Goal: Task Accomplishment & Management: Use online tool/utility

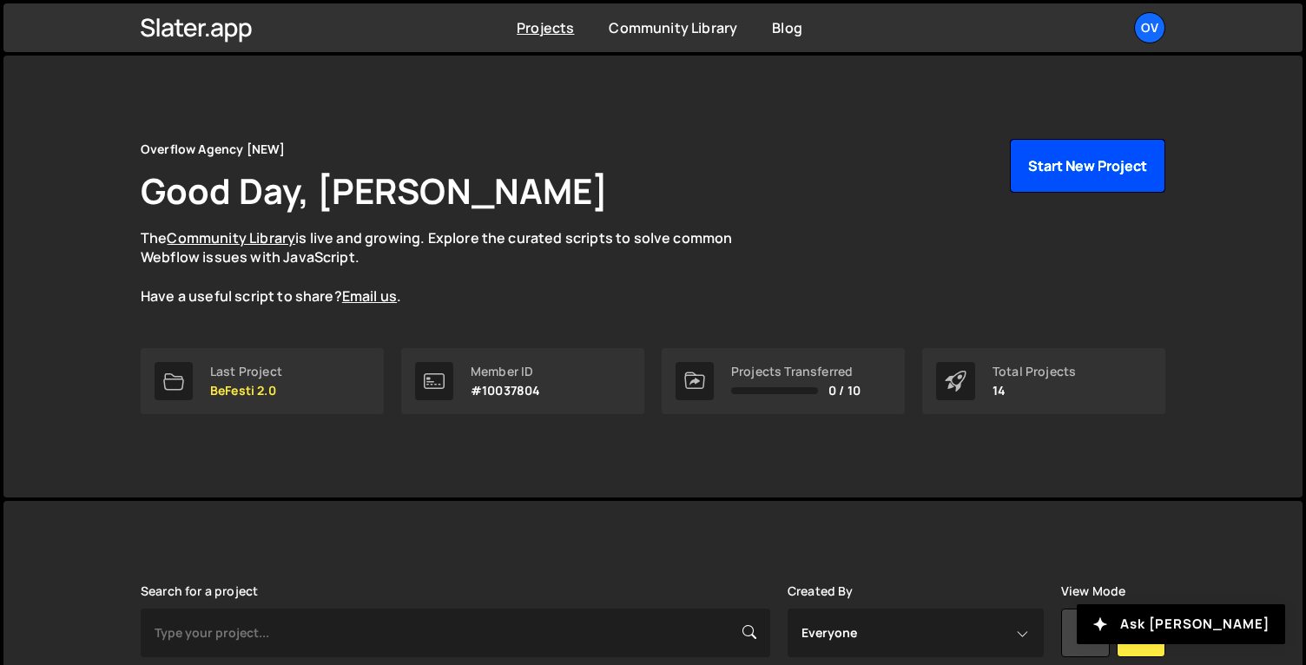
click at [1085, 174] on button "Start New Project" at bounding box center [1087, 166] width 155 height 54
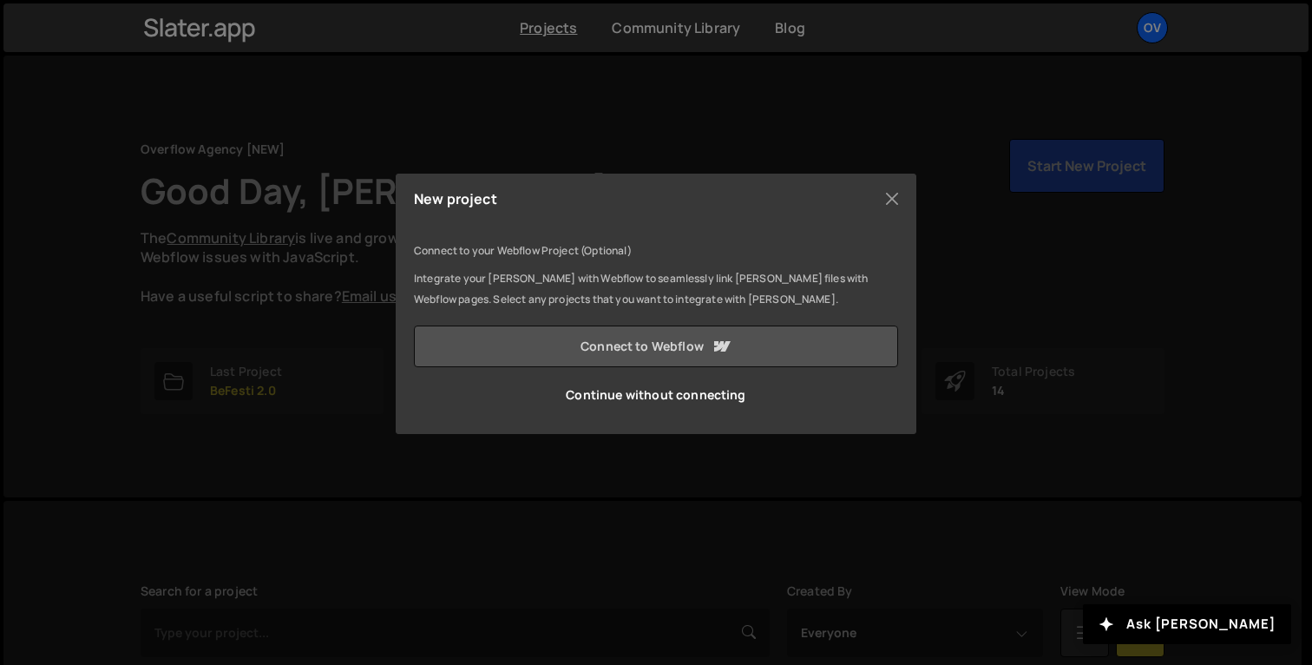
click at [585, 350] on link "Connect to Webflow" at bounding box center [656, 347] width 484 height 42
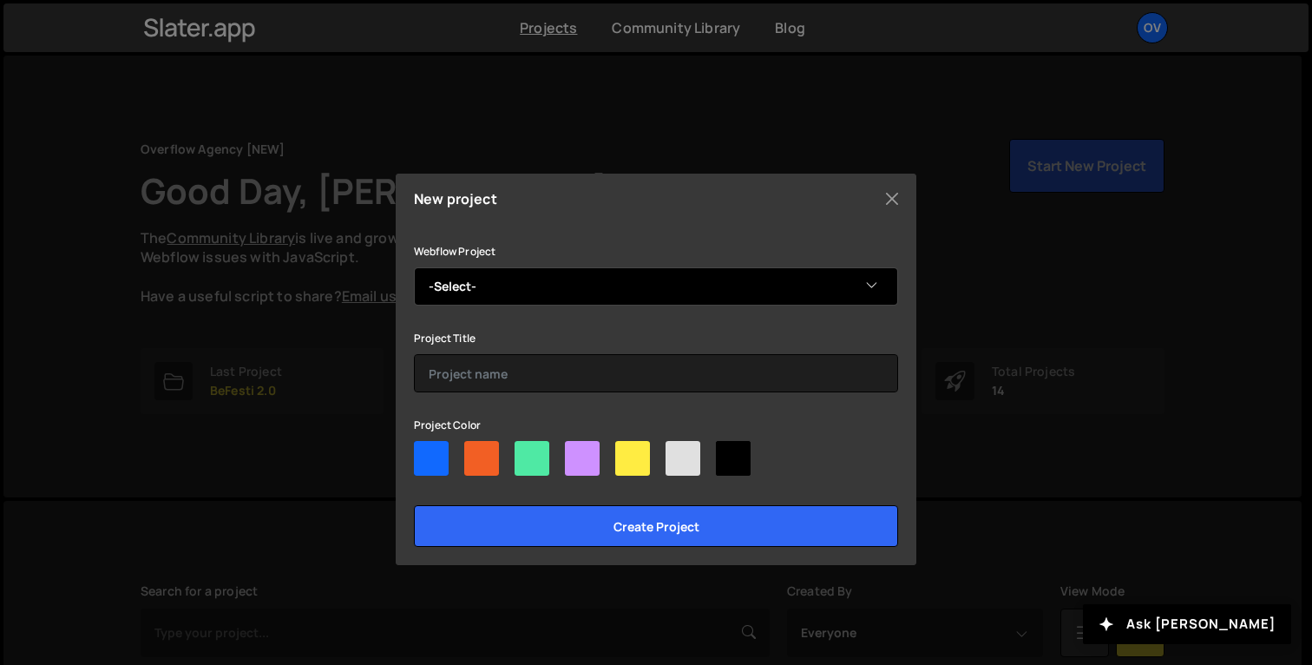
click at [511, 275] on select "-Select- BeFesti 2.0" at bounding box center [656, 286] width 484 height 38
select select "689c3e0aeddce2fea8074571"
click at [414, 267] on select "-Select- BeFesti 2.0" at bounding box center [656, 286] width 484 height 38
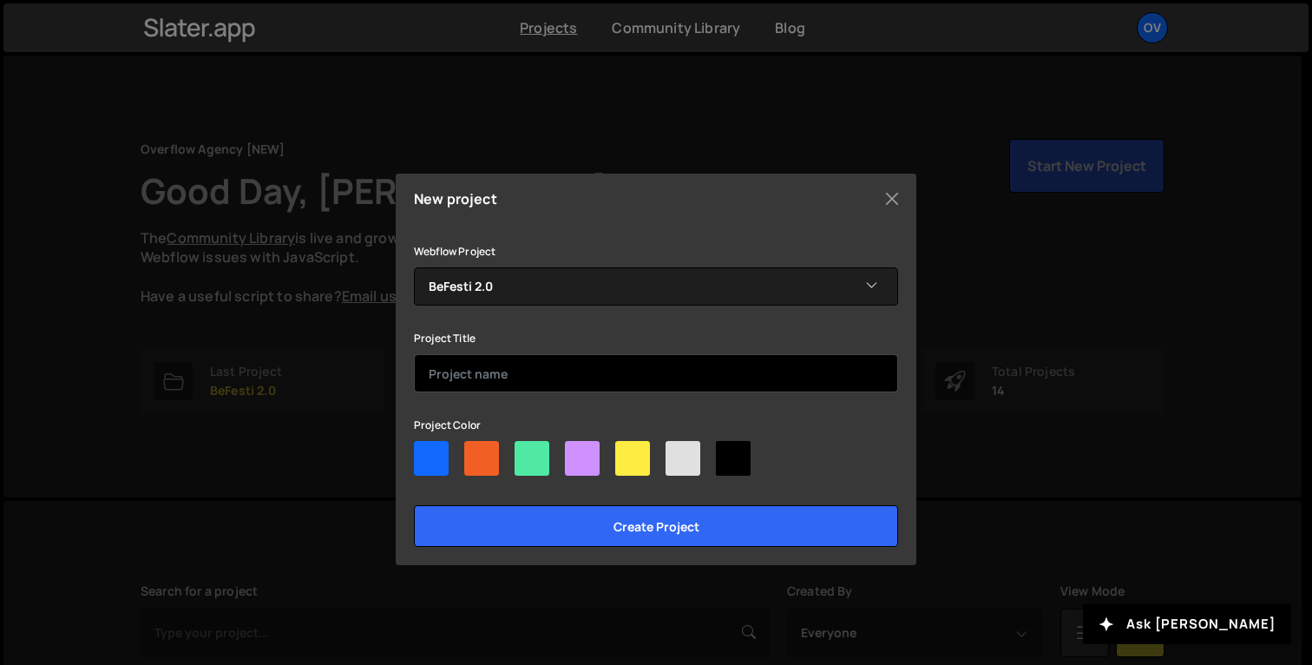
click at [503, 363] on input "text" at bounding box center [656, 373] width 484 height 38
type input "BeFesti V2"
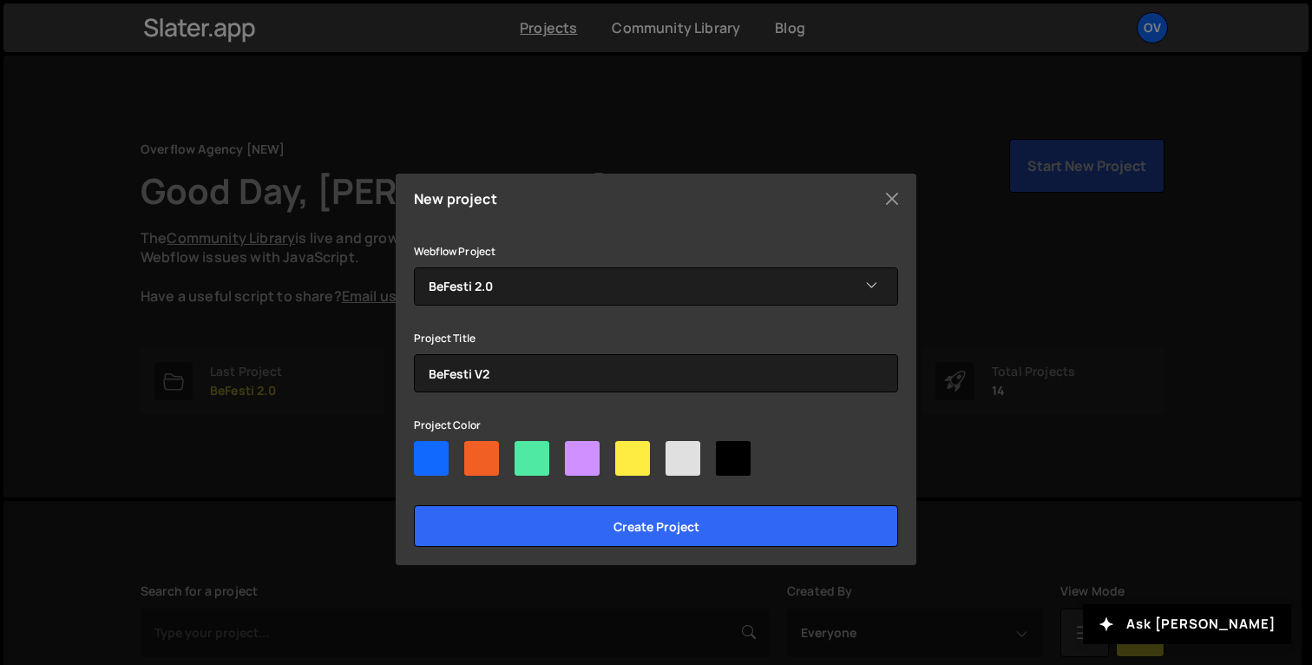
click at [575, 460] on div at bounding box center [582, 458] width 35 height 35
click at [575, 452] on input"] "radio" at bounding box center [570, 446] width 11 height 11
radio input"] "true"
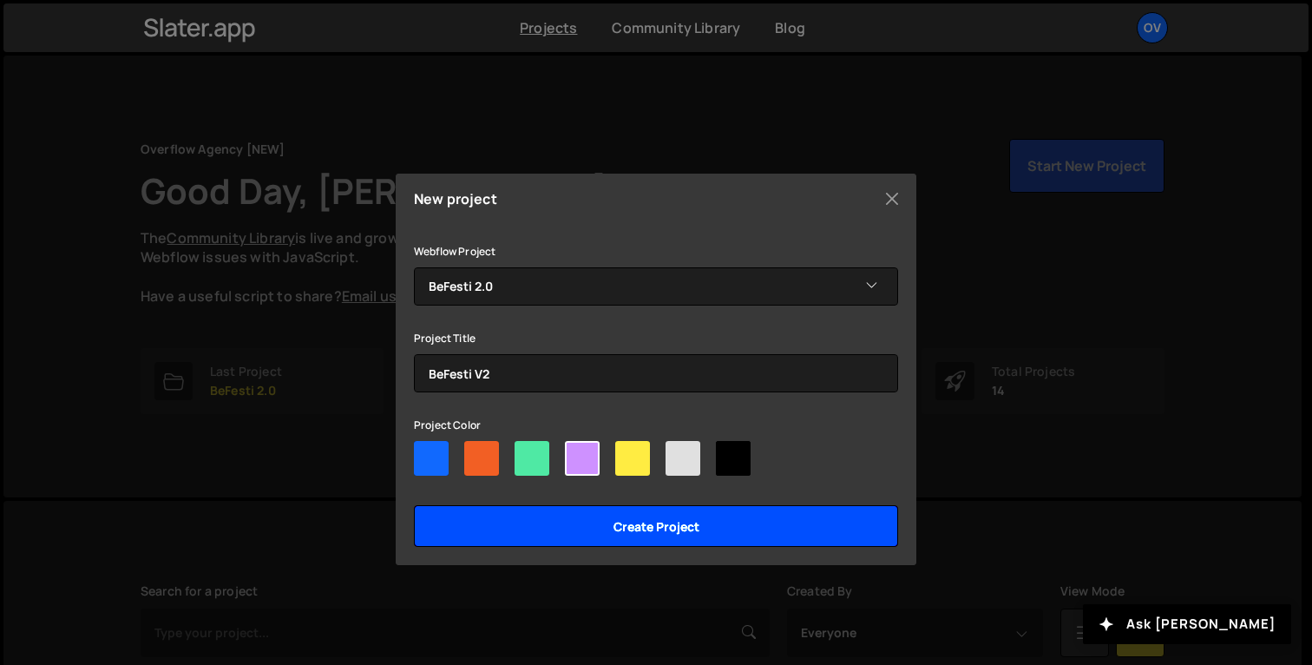
click at [723, 516] on input "Create project" at bounding box center [656, 526] width 484 height 42
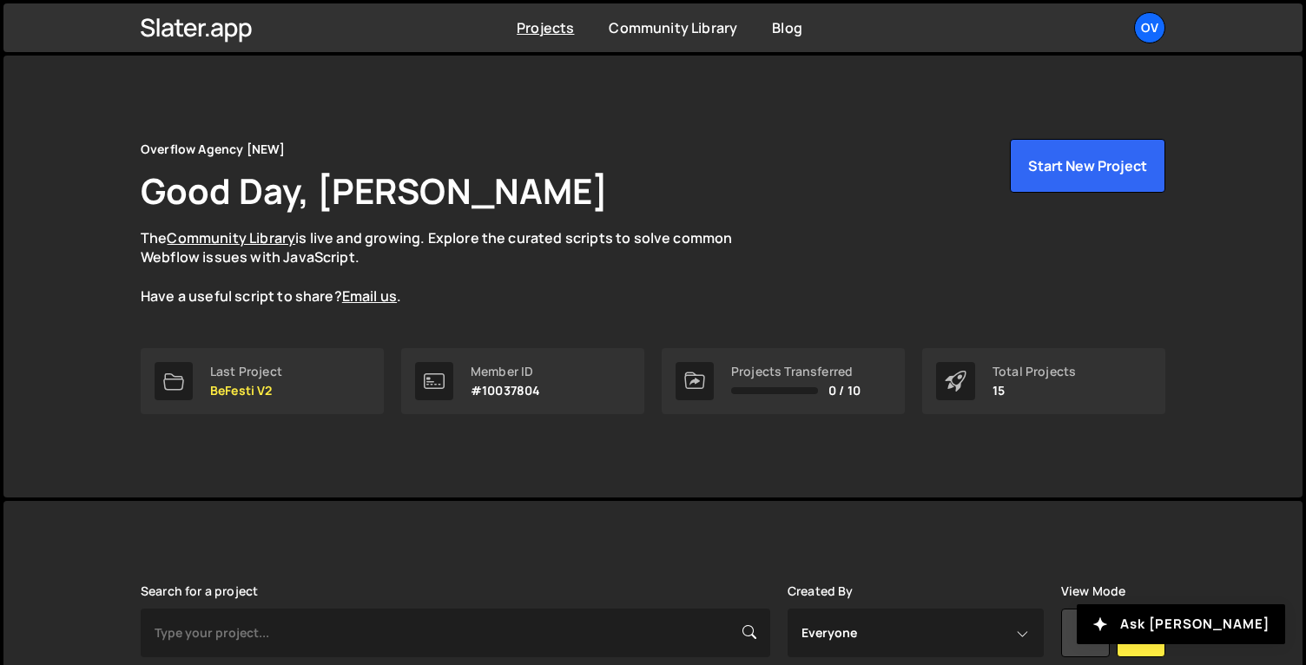
scroll to position [289, 0]
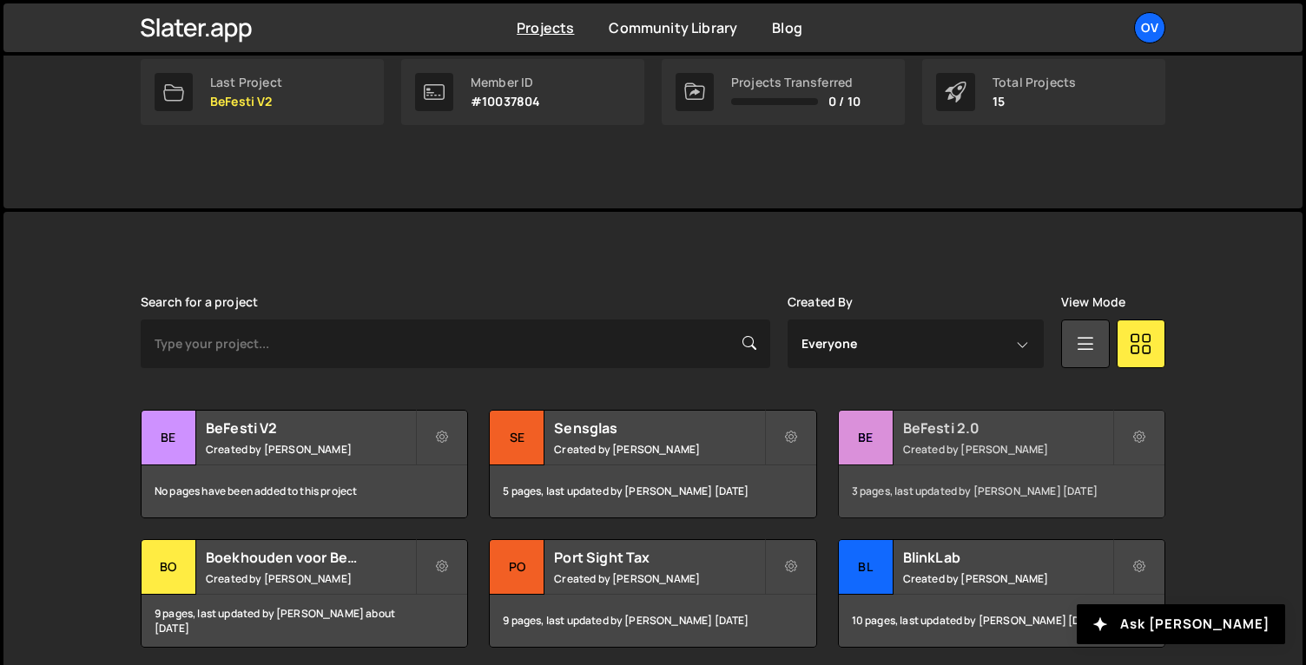
click at [868, 434] on div "Be" at bounding box center [866, 438] width 55 height 55
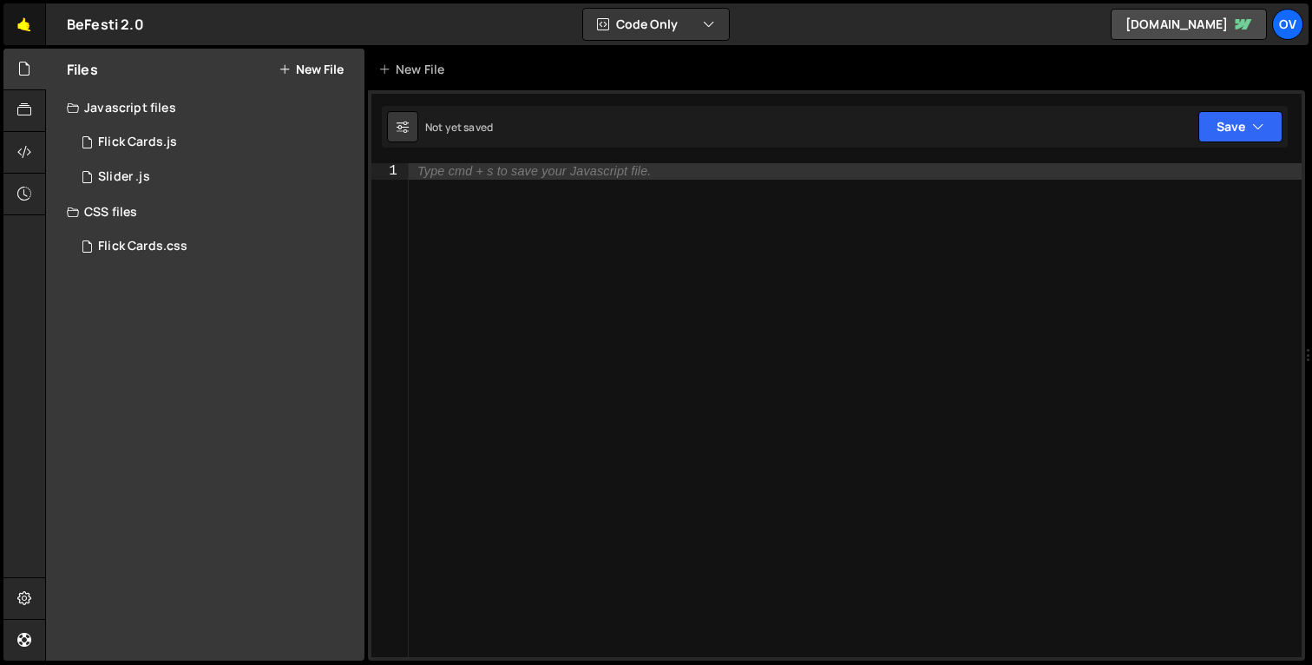
click at [26, 24] on link "🤙" at bounding box center [24, 24] width 43 height 42
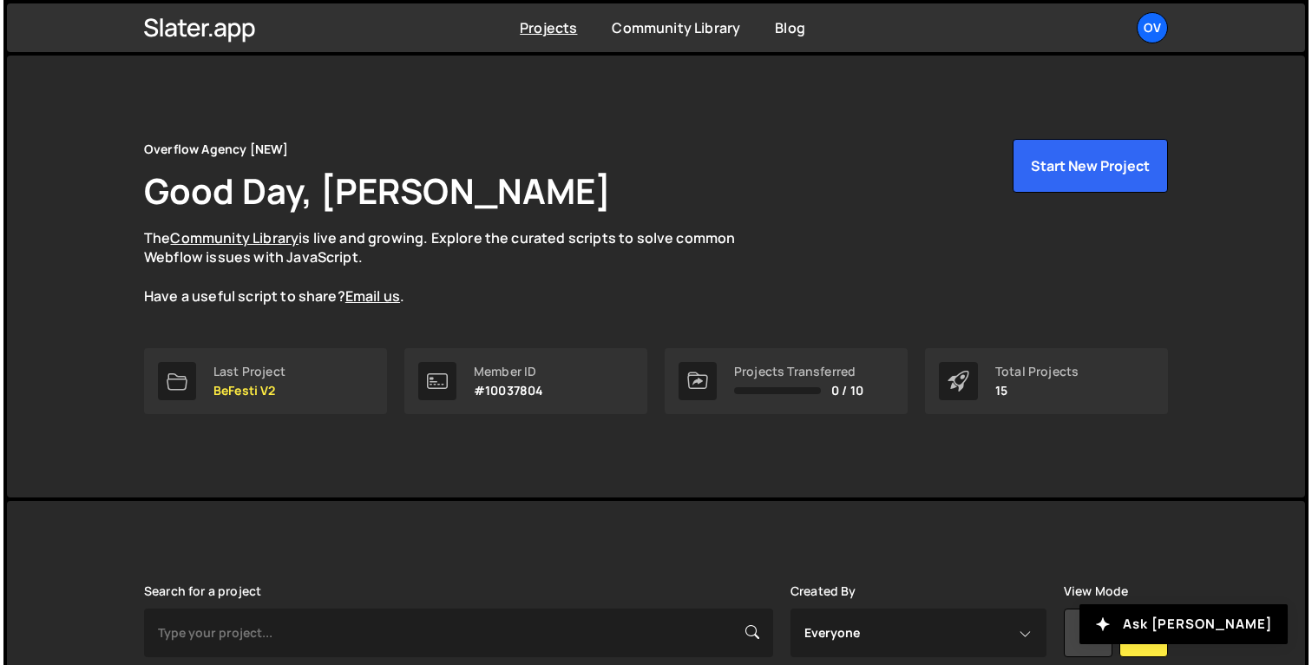
scroll to position [335, 0]
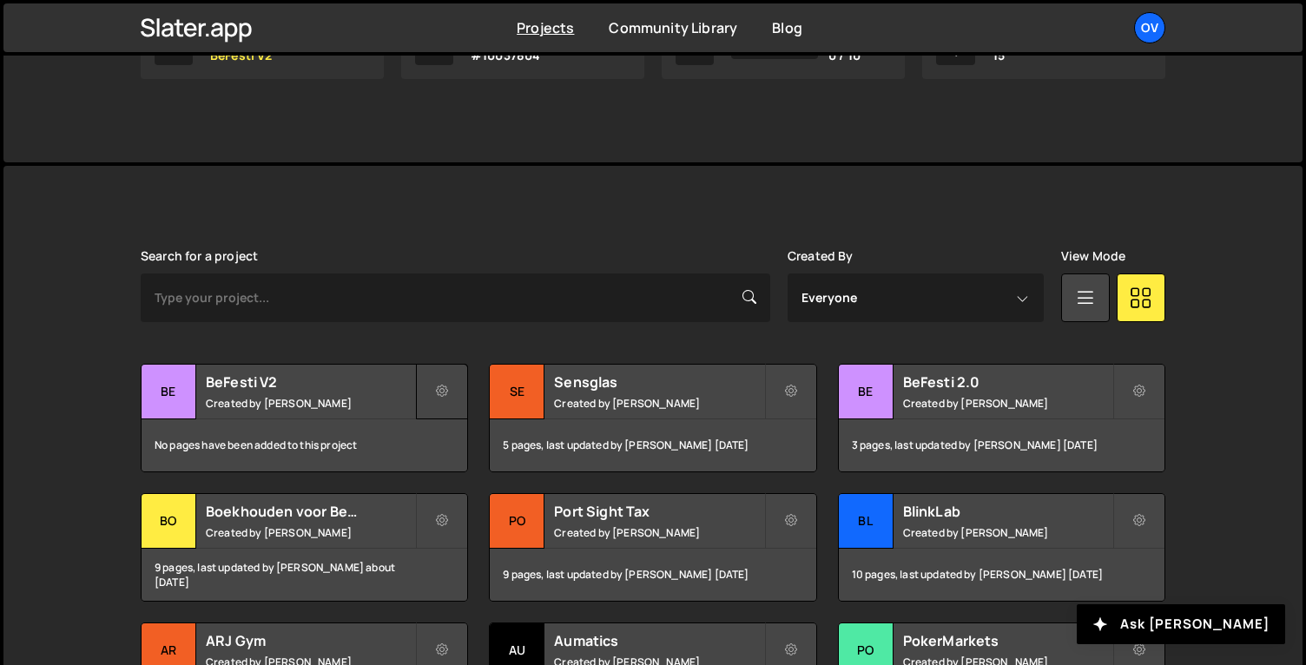
click at [445, 397] on icon at bounding box center [442, 391] width 12 height 17
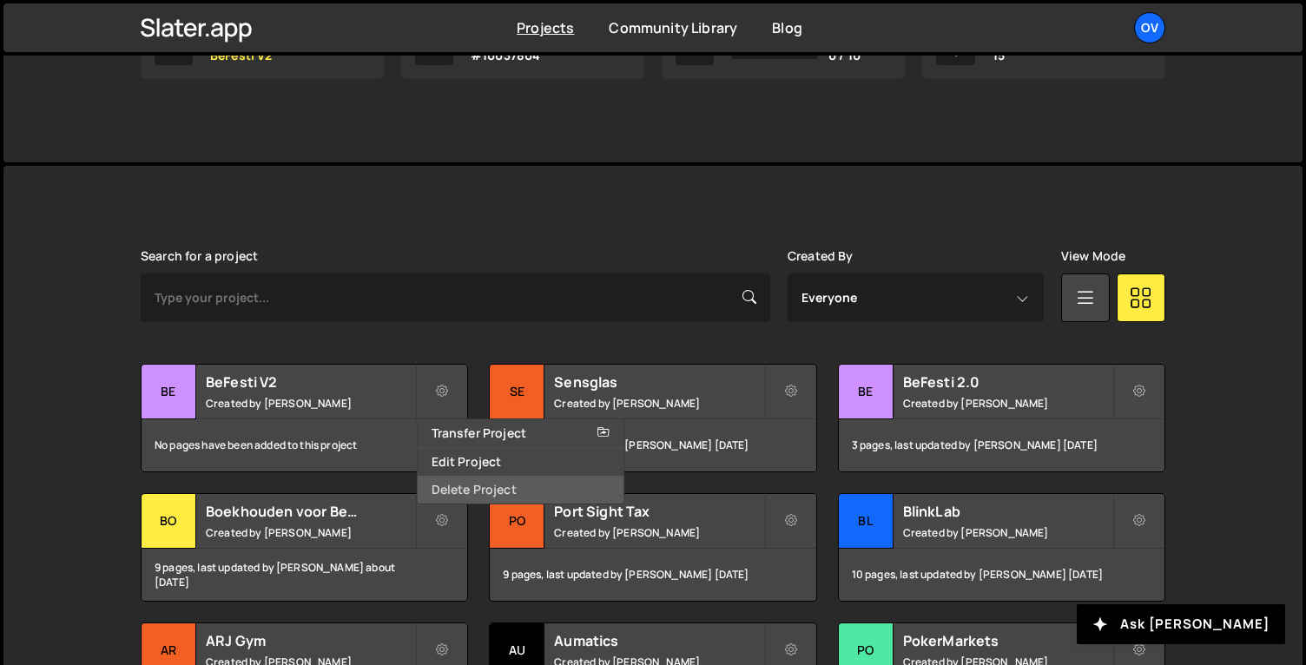
click at [466, 489] on link "Delete Project" at bounding box center [521, 490] width 207 height 28
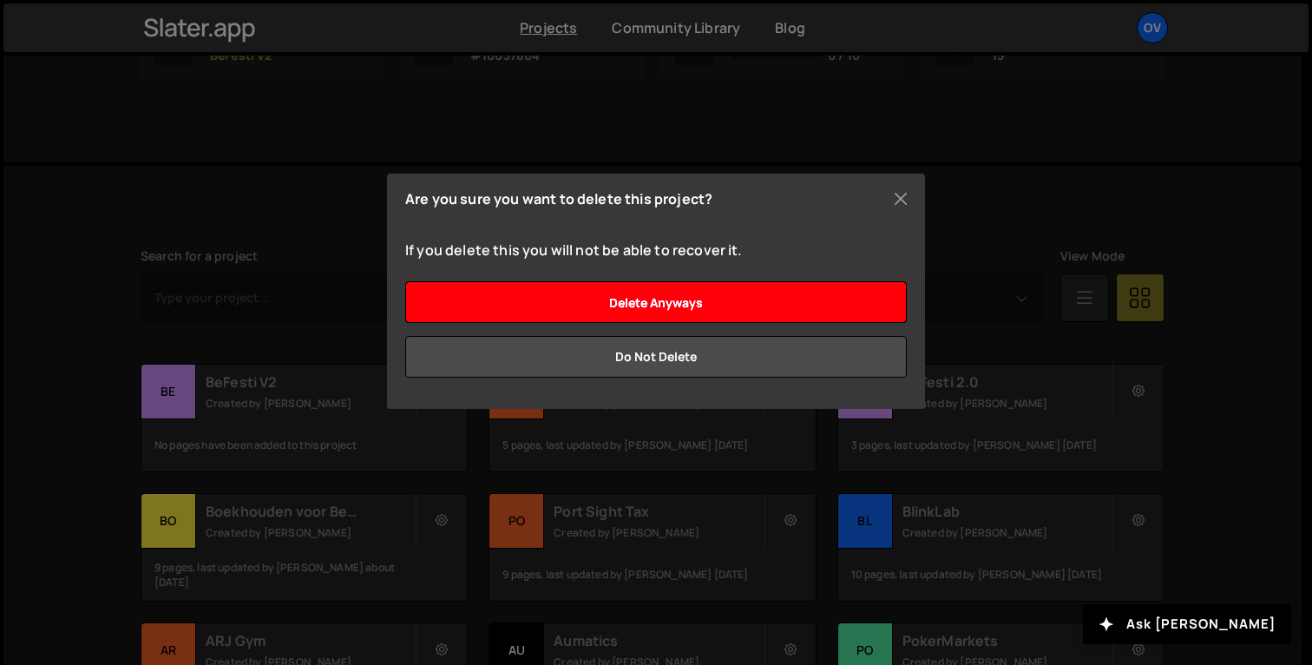
click at [705, 305] on input "Delete anyways" at bounding box center [656, 302] width 502 height 42
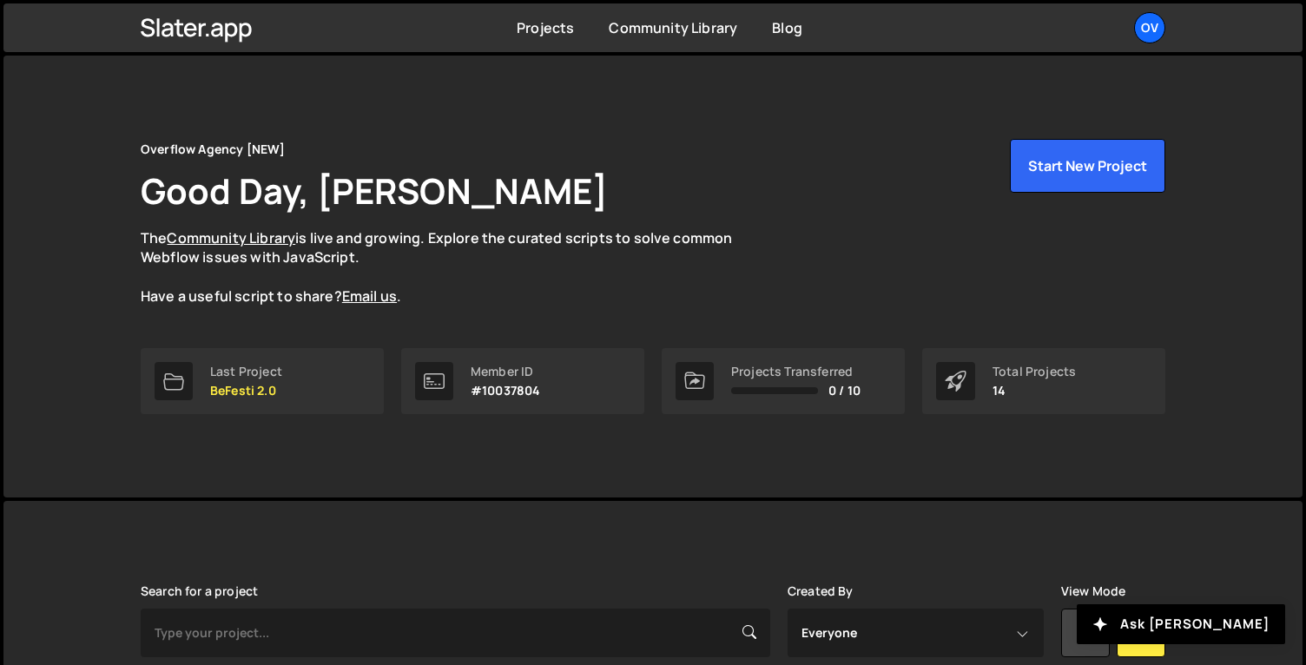
scroll to position [306, 0]
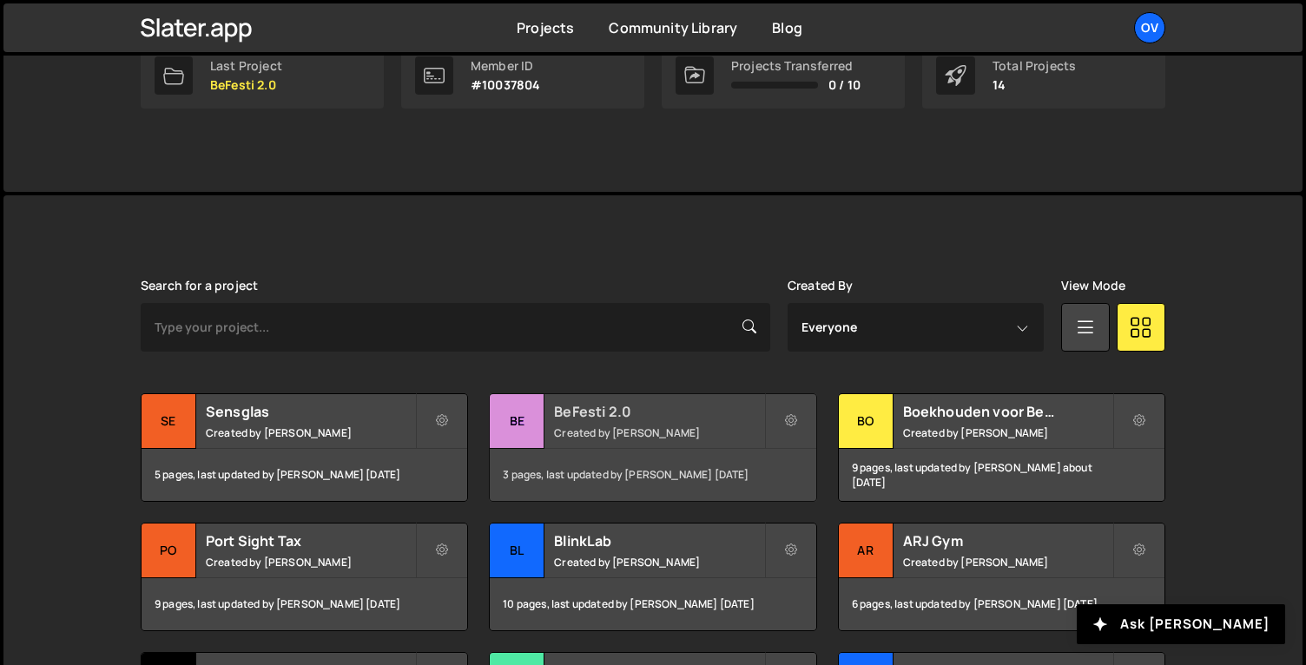
click at [559, 414] on h2 "BeFesti 2.0" at bounding box center [658, 411] width 209 height 19
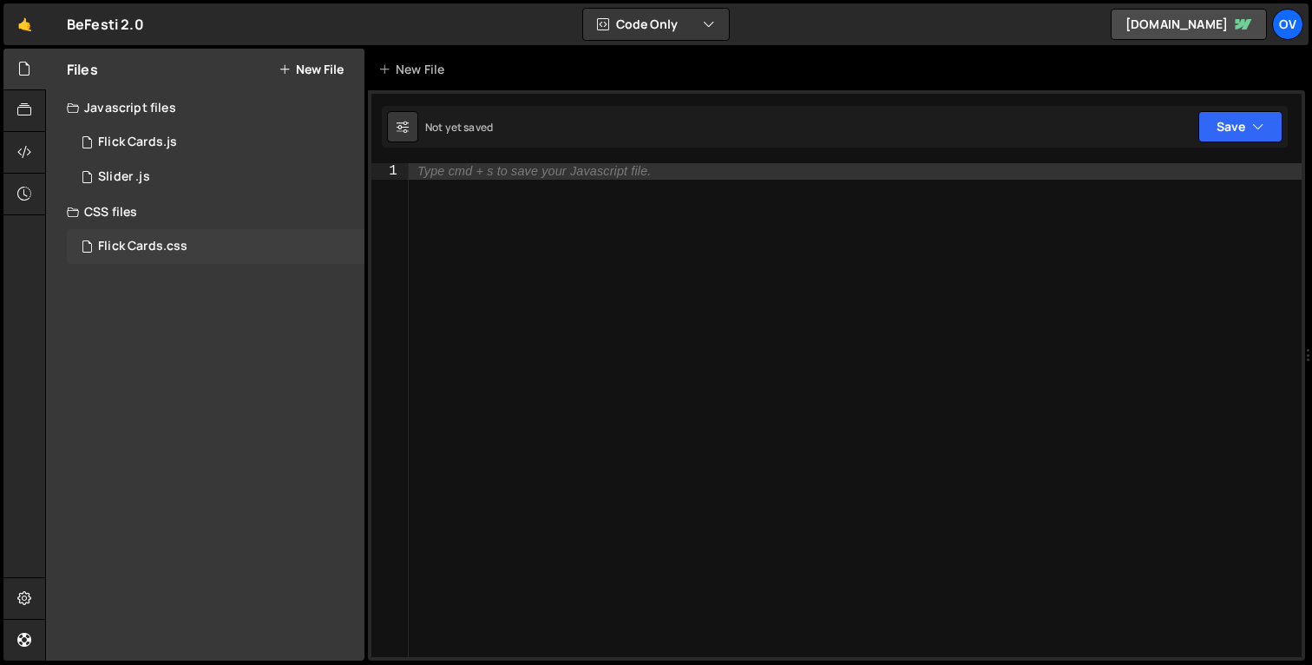
click at [135, 257] on div "Flick Cards.css 0" at bounding box center [216, 246] width 298 height 35
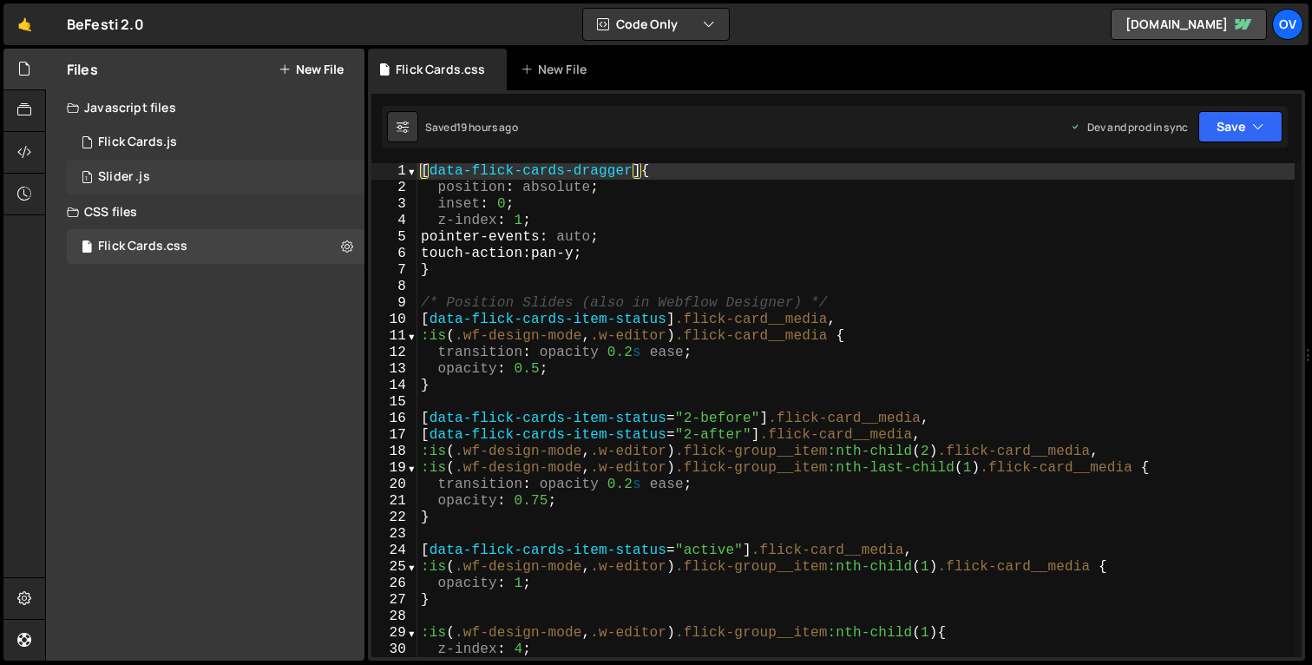
click at [148, 181] on div "Slider .js" at bounding box center [124, 177] width 52 height 16
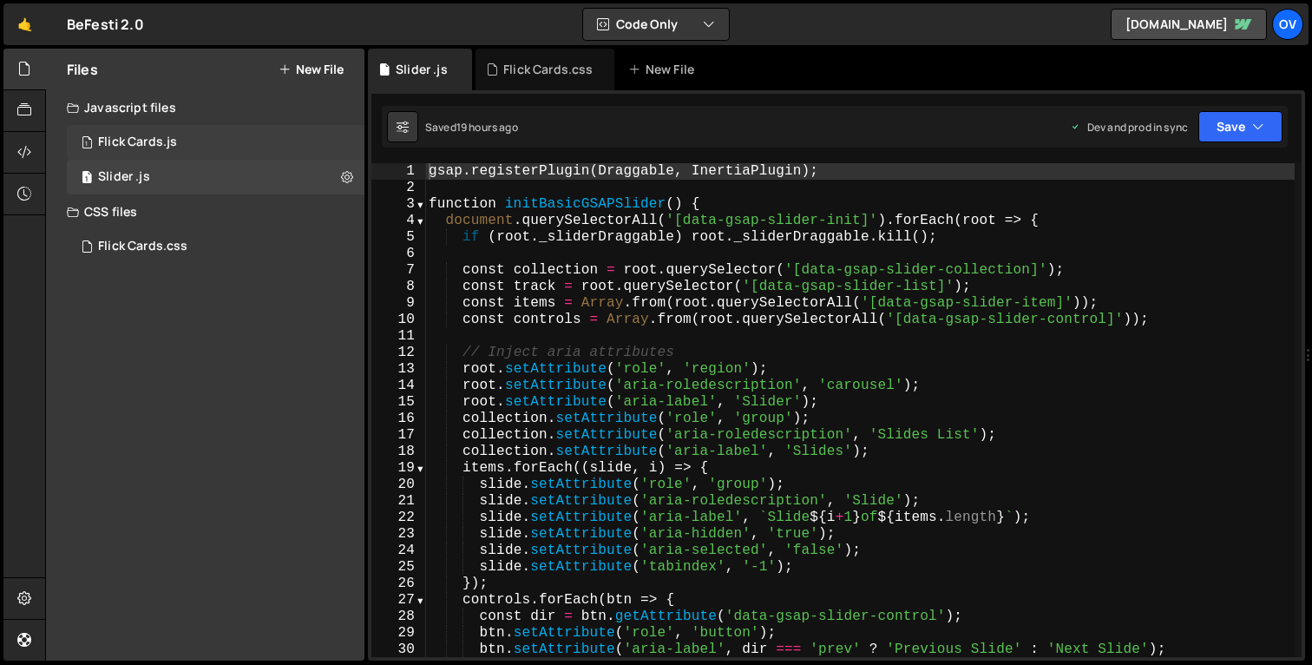
click at [152, 129] on div "1 Flick Cards.js 0" at bounding box center [216, 142] width 298 height 35
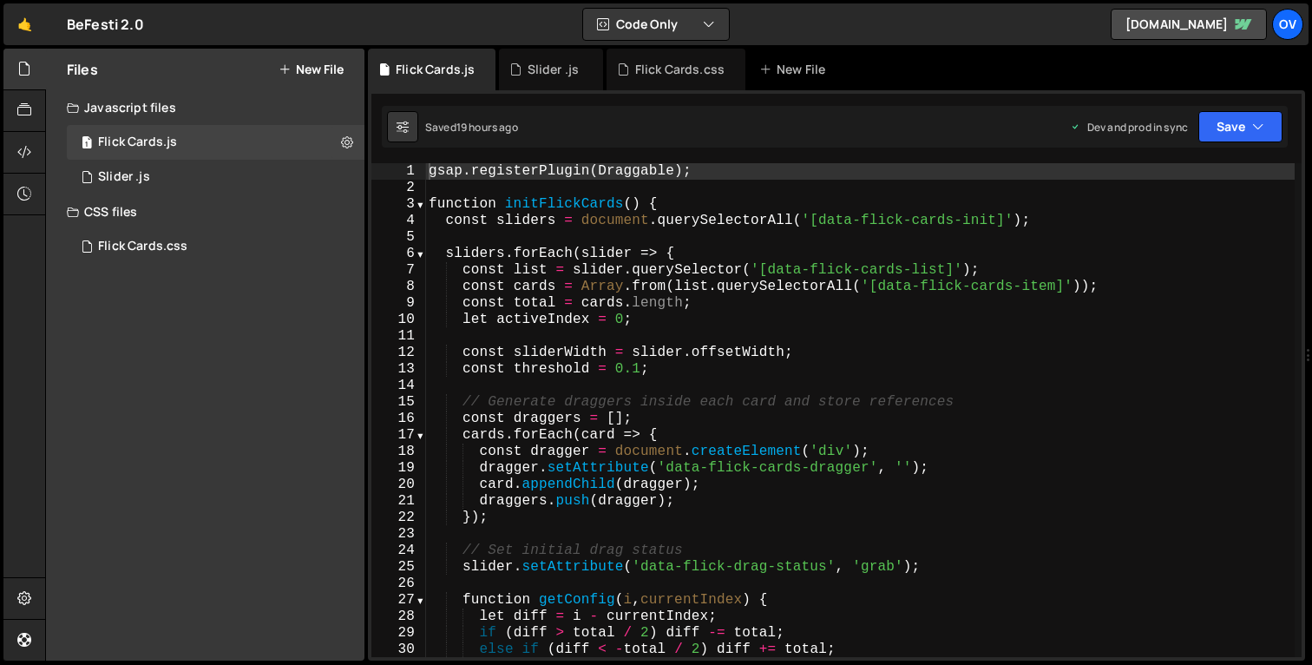
click at [318, 62] on button "New File" at bounding box center [311, 69] width 65 height 14
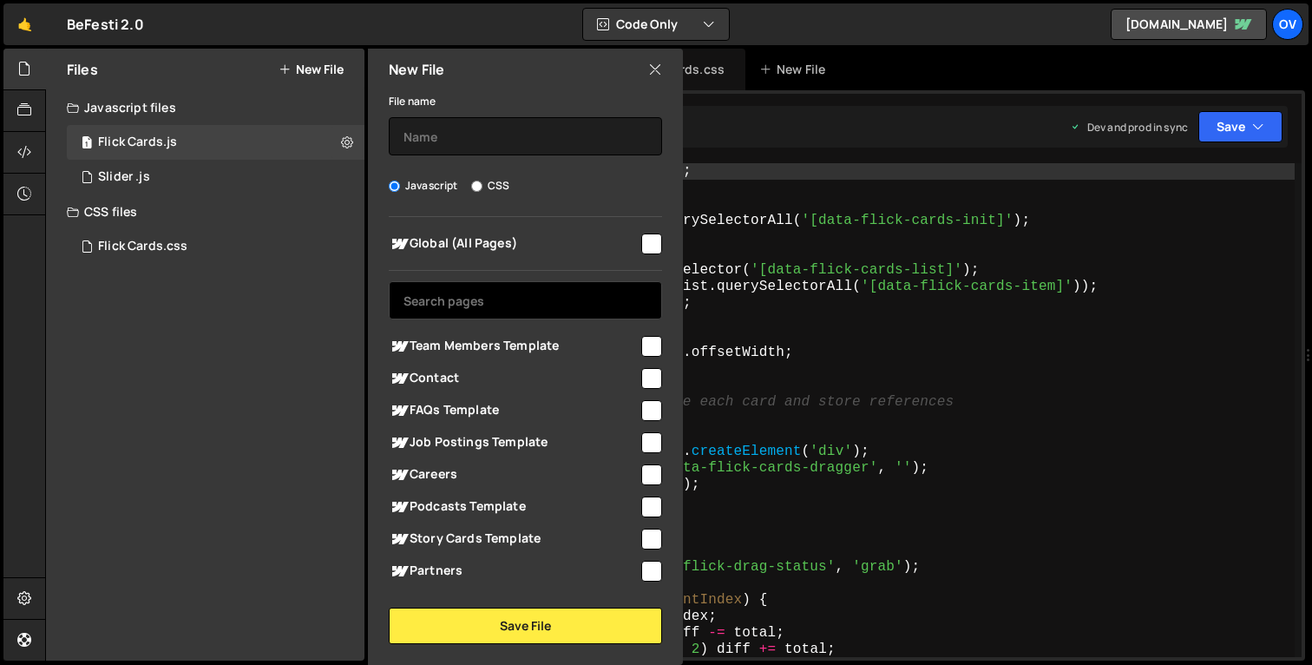
click at [550, 293] on input "text" at bounding box center [525, 300] width 273 height 38
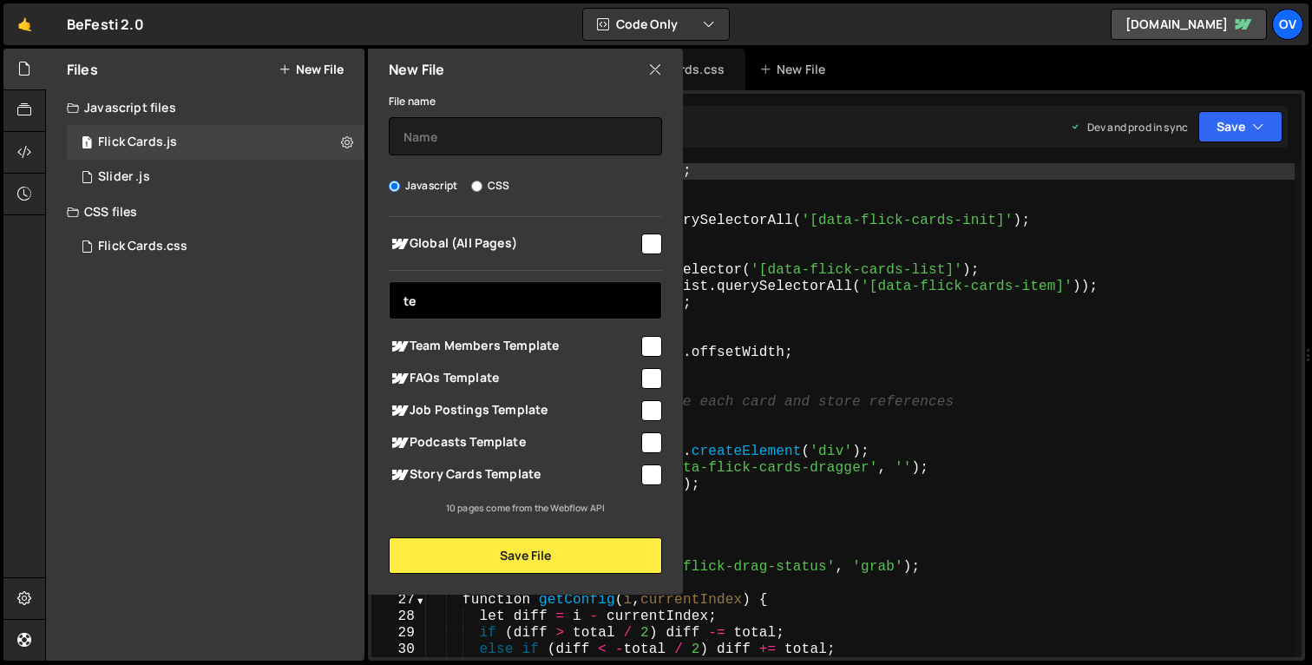
type input "te"
click at [445, 404] on span "Job Postings Template" at bounding box center [514, 410] width 250 height 21
checkbox input "true"
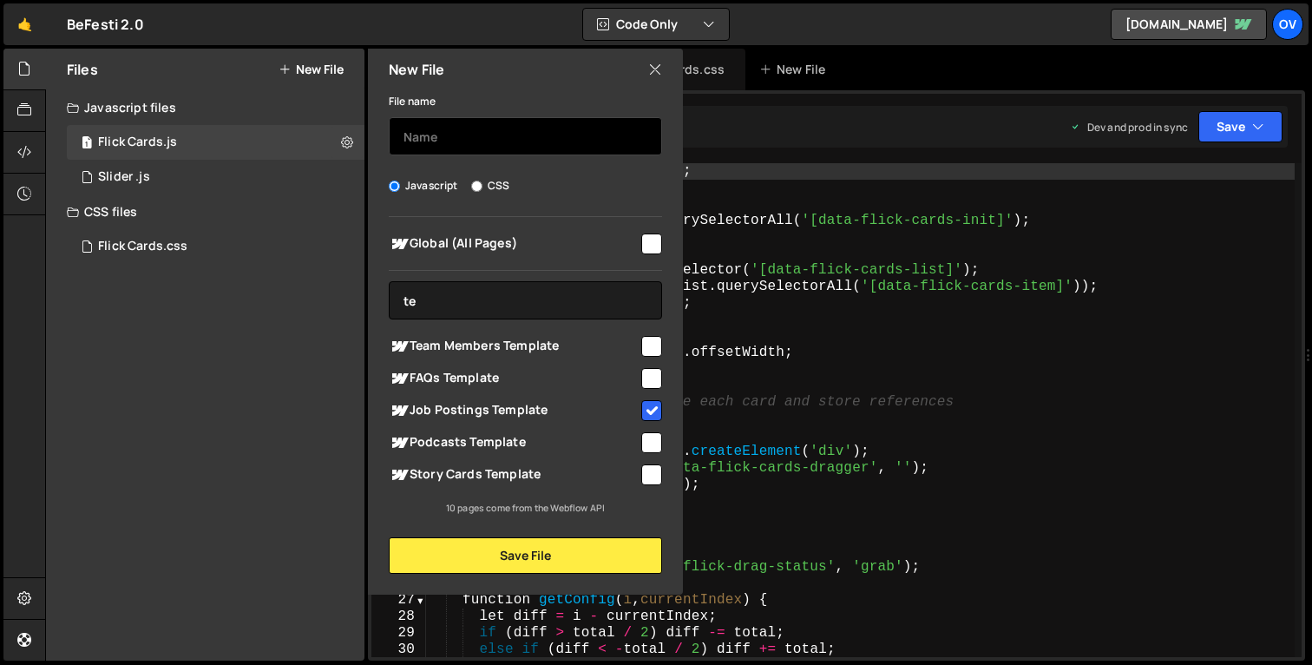
click at [474, 135] on input "text" at bounding box center [525, 136] width 273 height 38
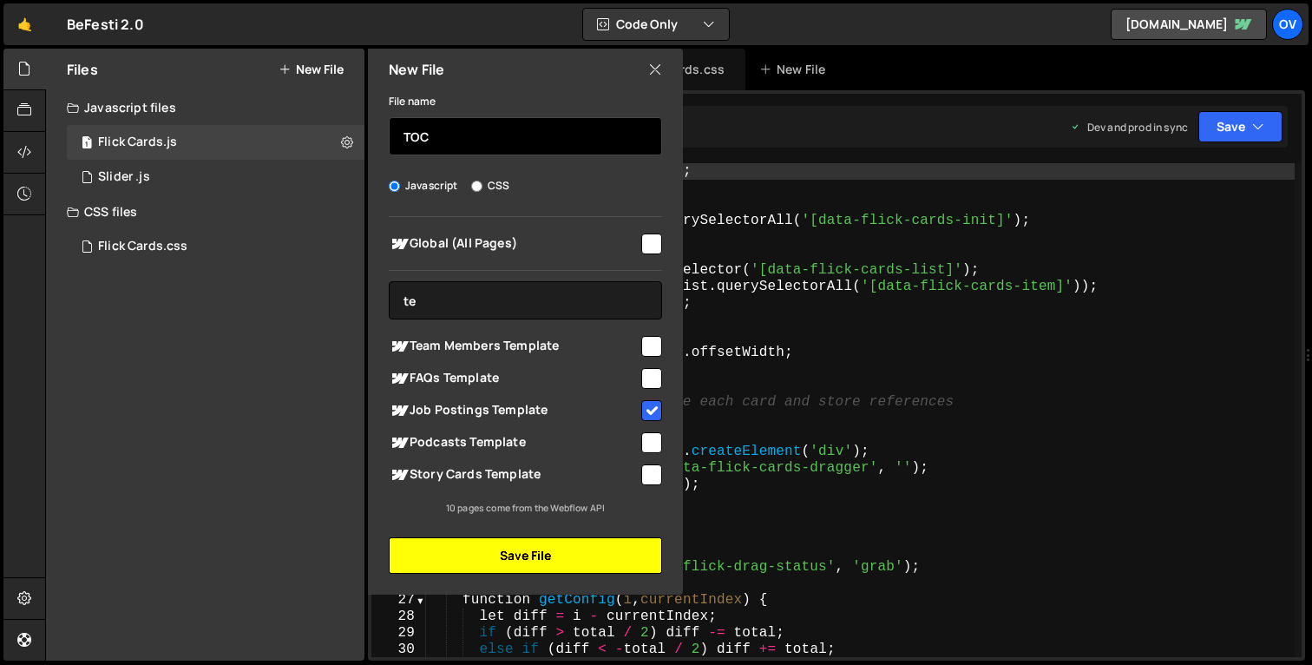
type input "TOC"
click at [476, 554] on button "Save File" at bounding box center [525, 555] width 273 height 36
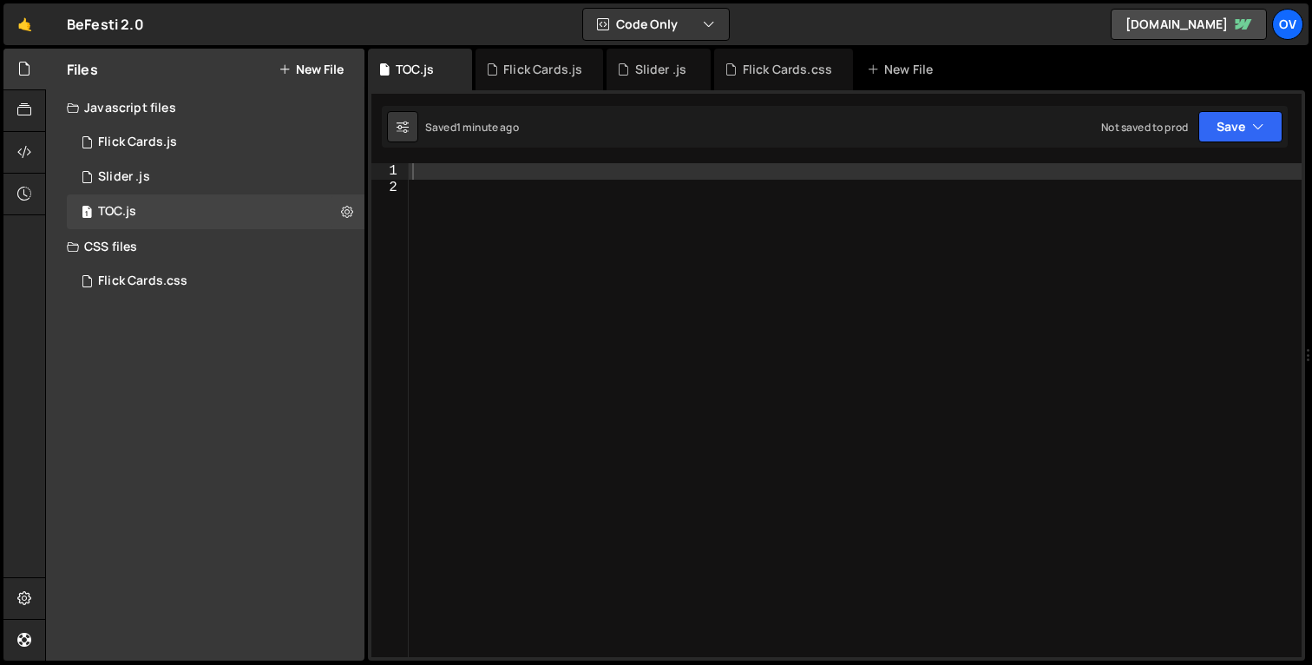
click at [647, 176] on div at bounding box center [855, 426] width 893 height 527
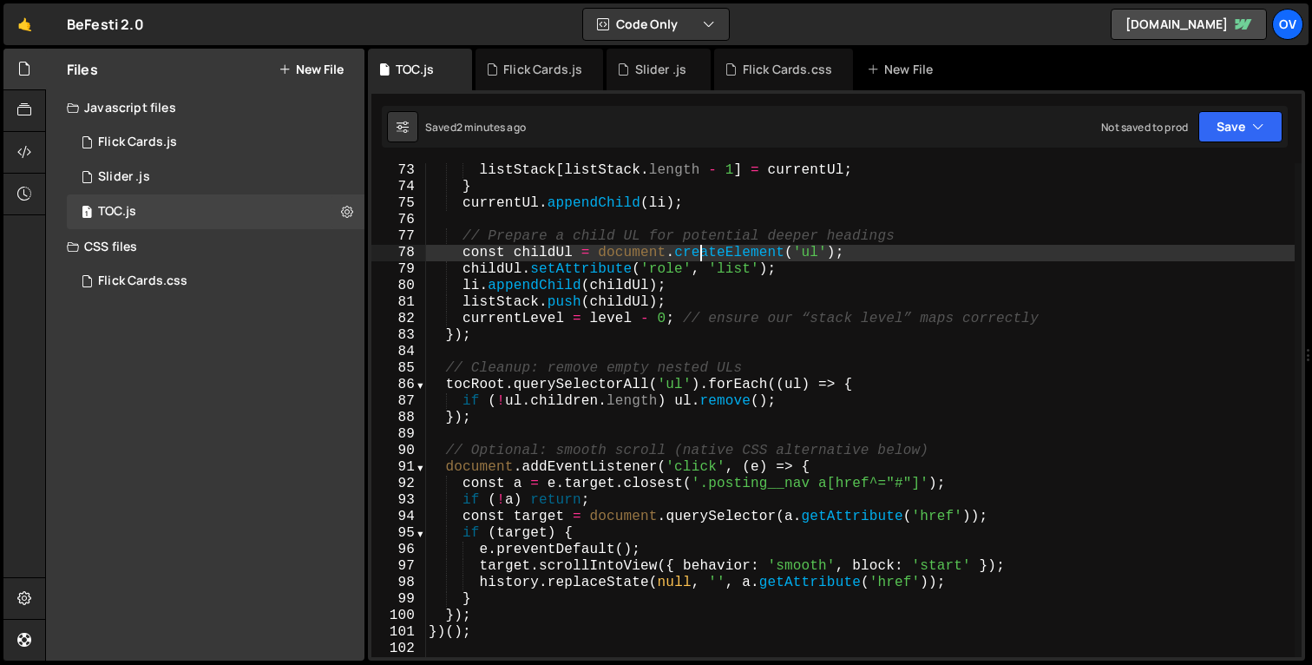
click at [698, 249] on div "listStack [ listStack . length - 1 ] = currentUl ; } currentUl . appendChild ( …" at bounding box center [860, 425] width 870 height 527
type textarea "})();"
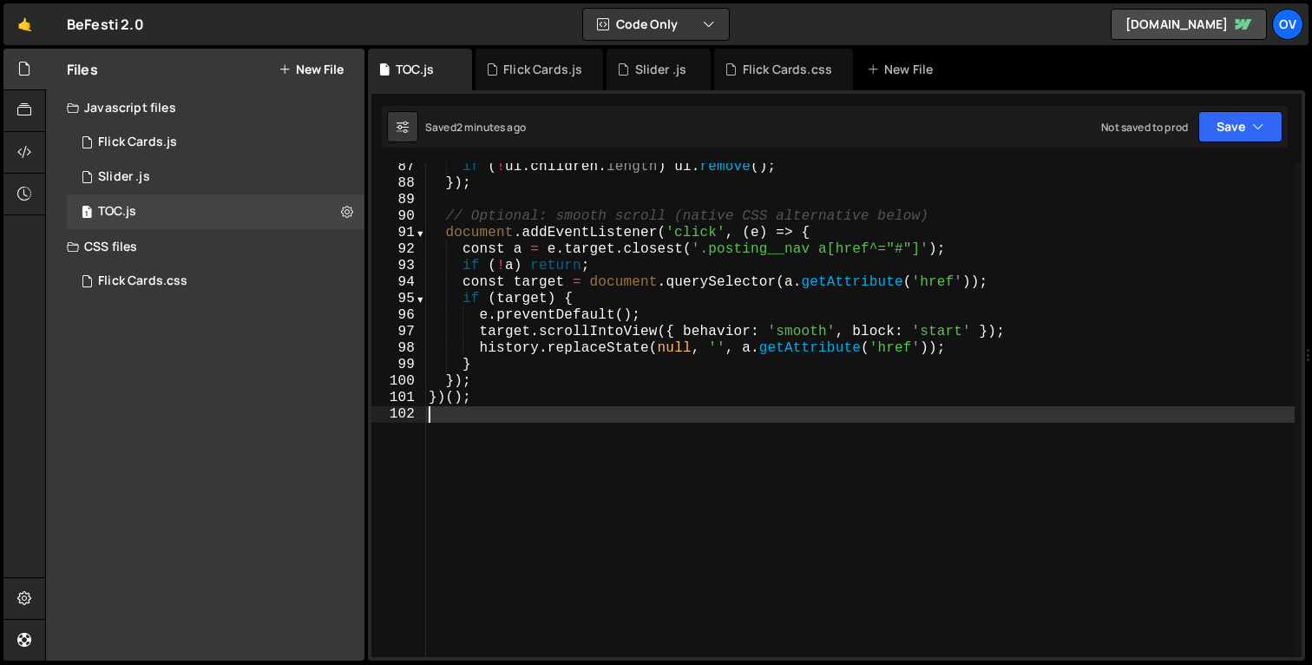
scroll to position [613, 0]
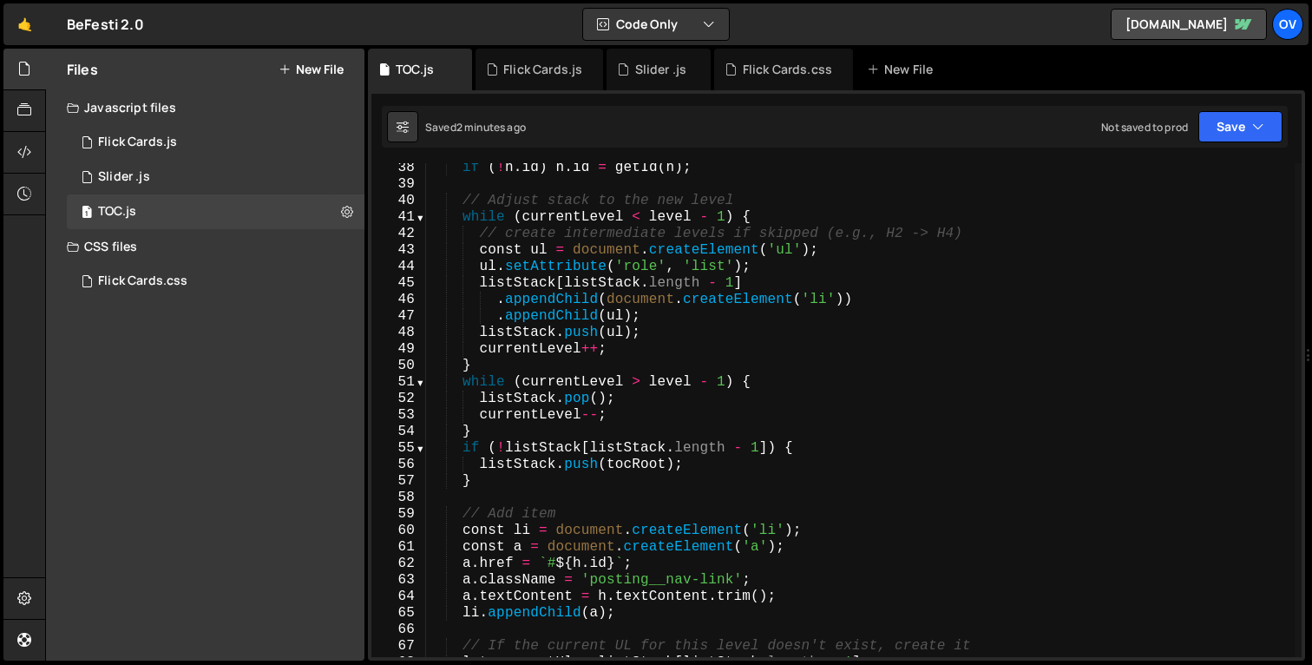
click at [724, 296] on div "if ( ! h . id ) h . id = getId ( h ) ; // Adjust stack to the new level while (…" at bounding box center [860, 423] width 870 height 527
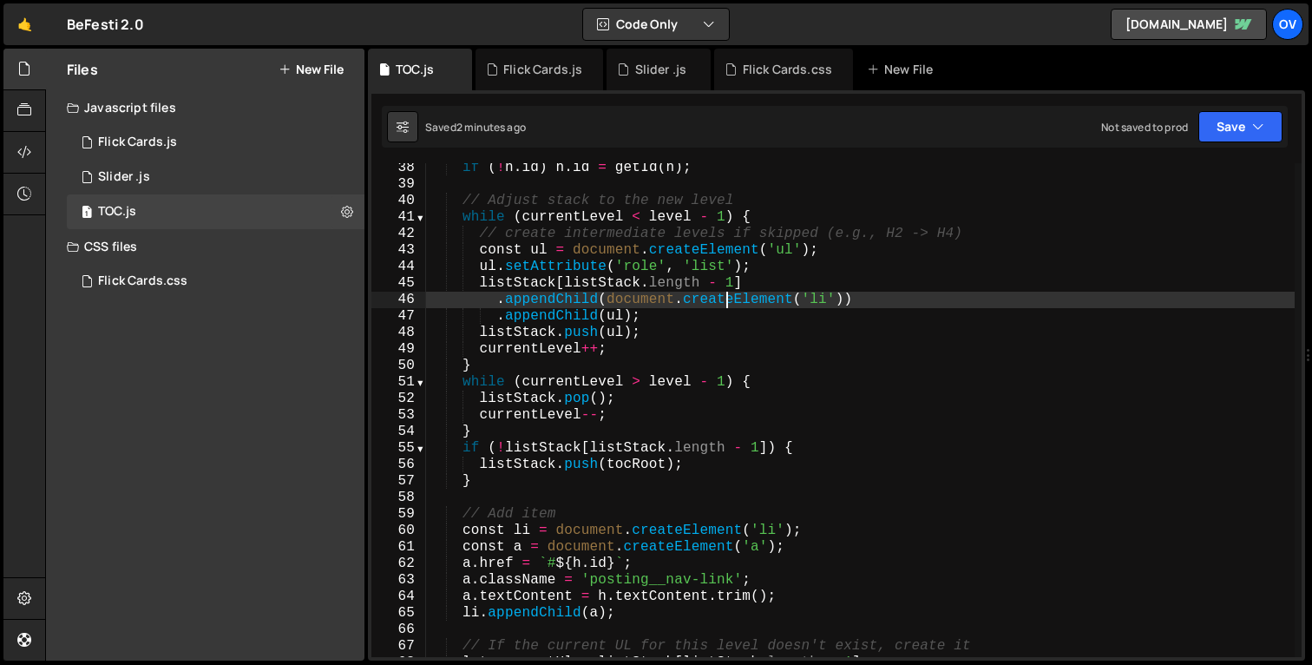
type textarea "})();"
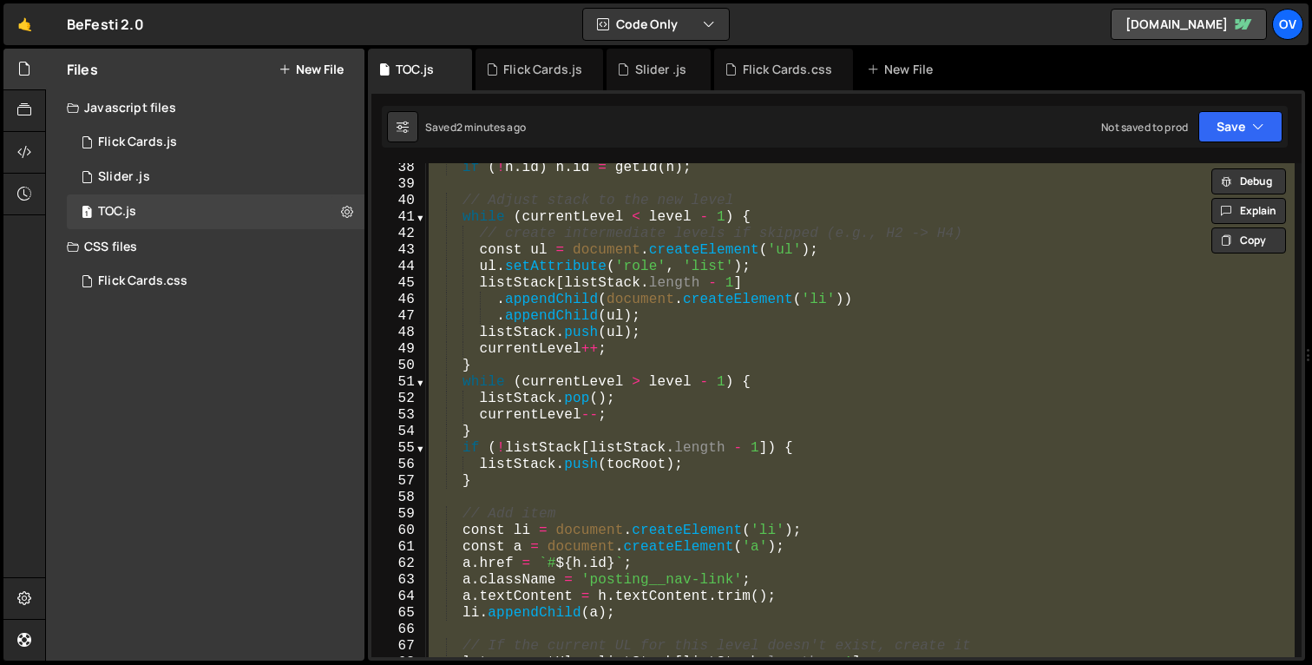
paste textarea
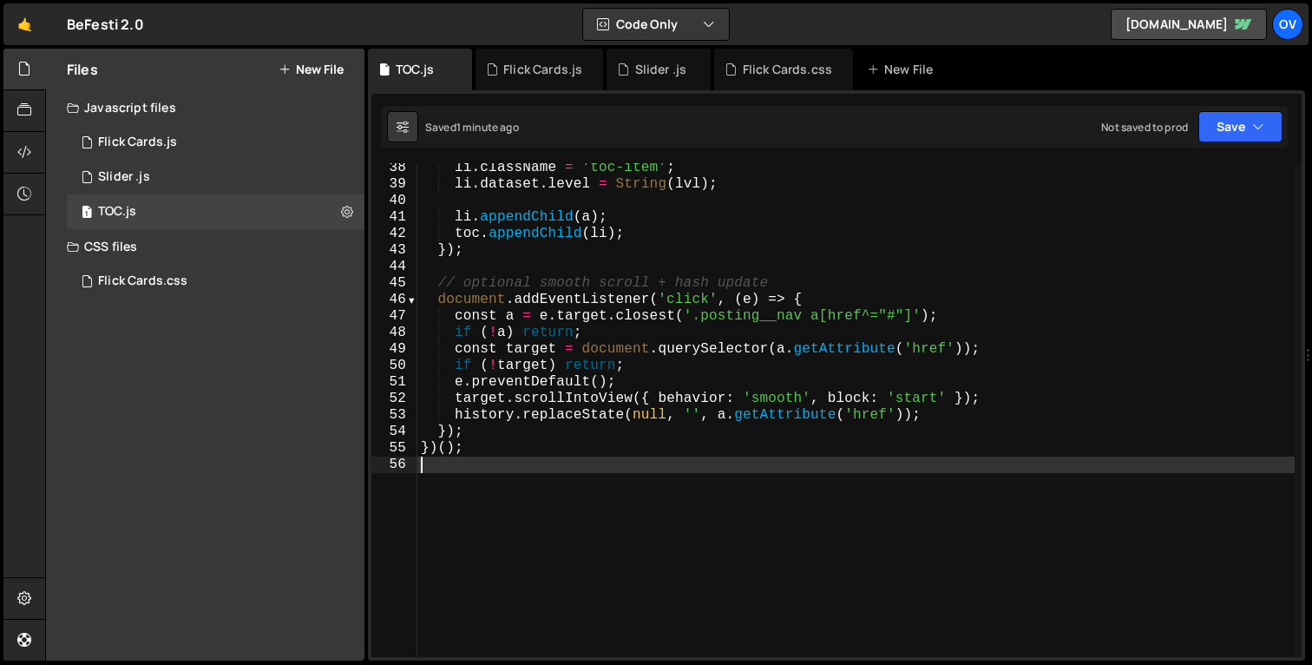
click at [321, 70] on button "New File" at bounding box center [311, 69] width 65 height 14
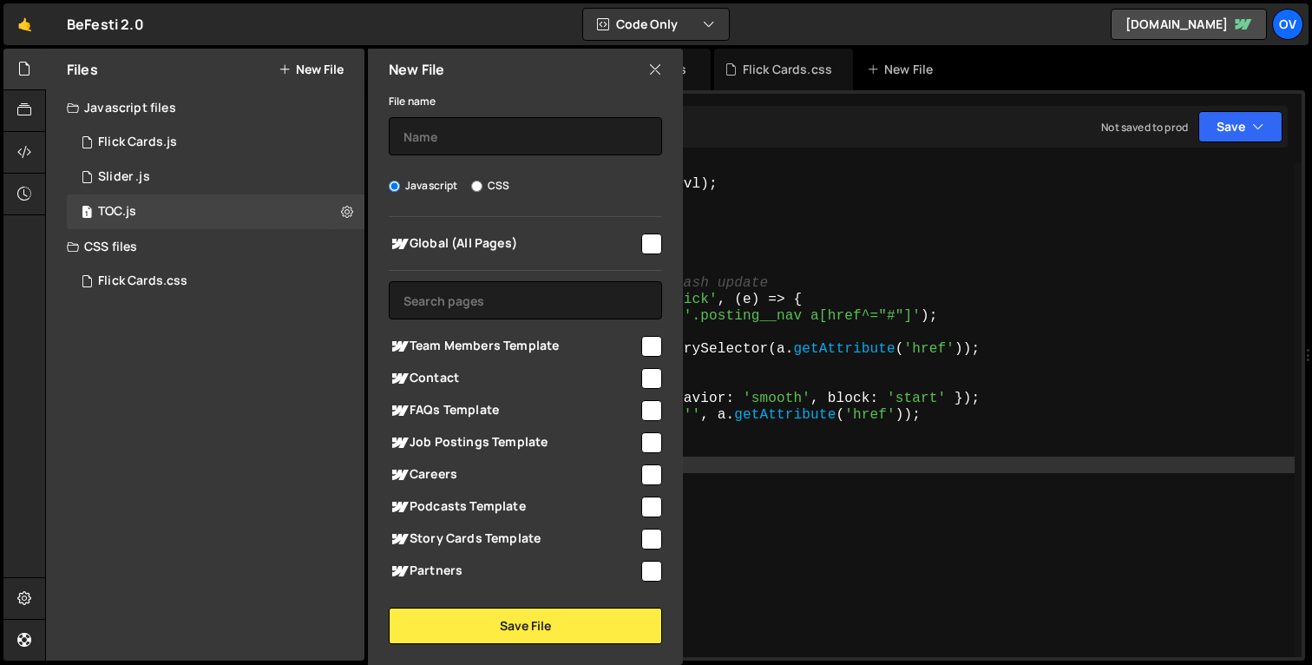
click at [484, 187] on label "CSS" at bounding box center [490, 185] width 38 height 17
click at [483, 187] on input "CSS" at bounding box center [476, 186] width 11 height 11
radio input "true"
click at [516, 132] on input "text" at bounding box center [525, 136] width 273 height 38
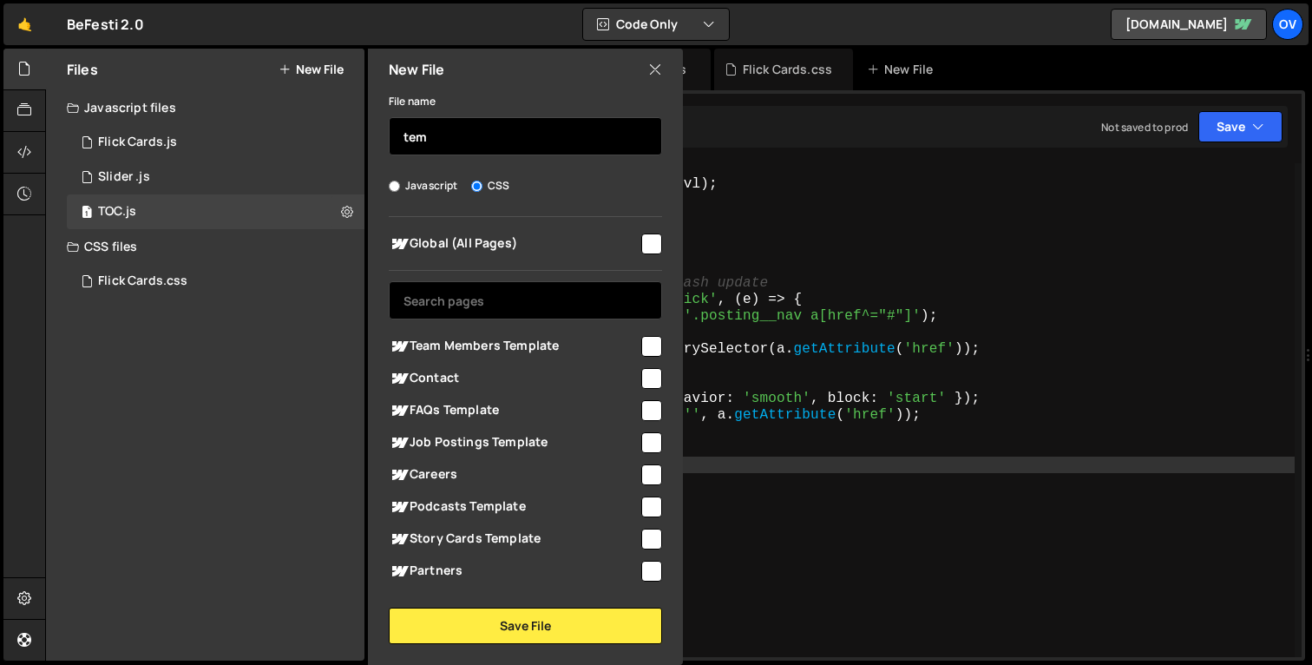
type input "tem"
click at [538, 306] on input "text" at bounding box center [525, 300] width 273 height 38
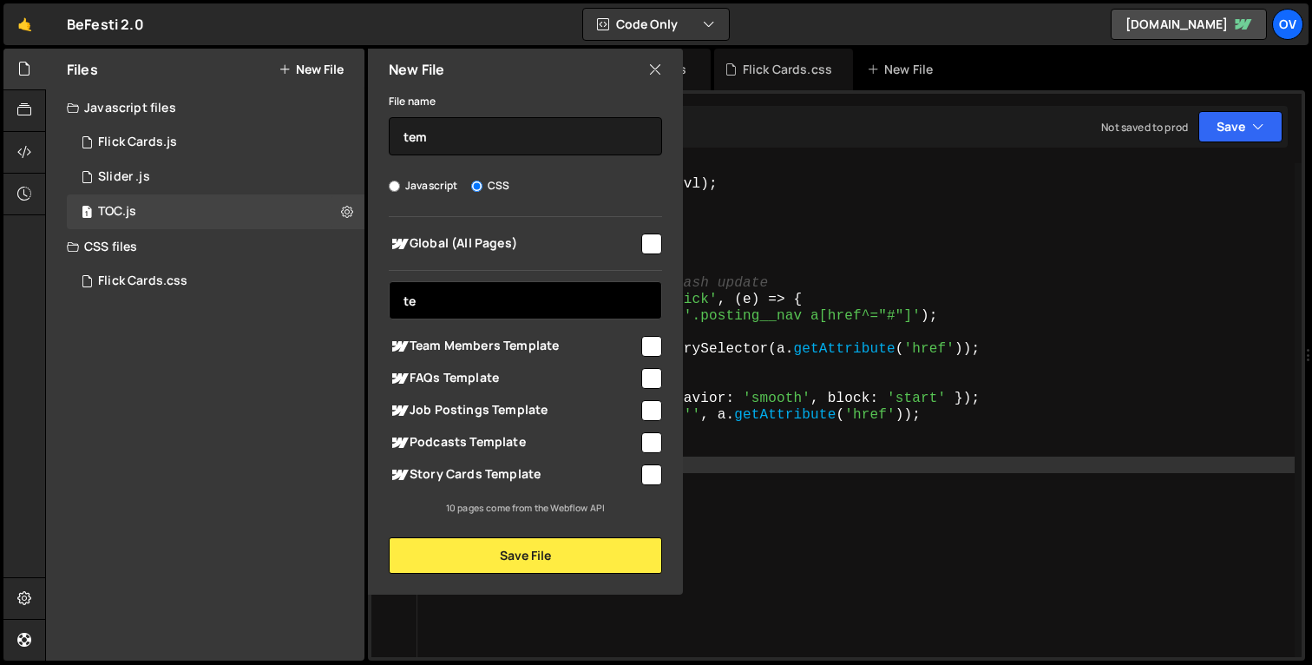
type input "te"
drag, startPoint x: 477, startPoint y: 411, endPoint x: 460, endPoint y: 295, distance: 116.7
click at [477, 411] on span "Job Postings Template" at bounding box center [514, 410] width 250 height 21
checkbox input "true"
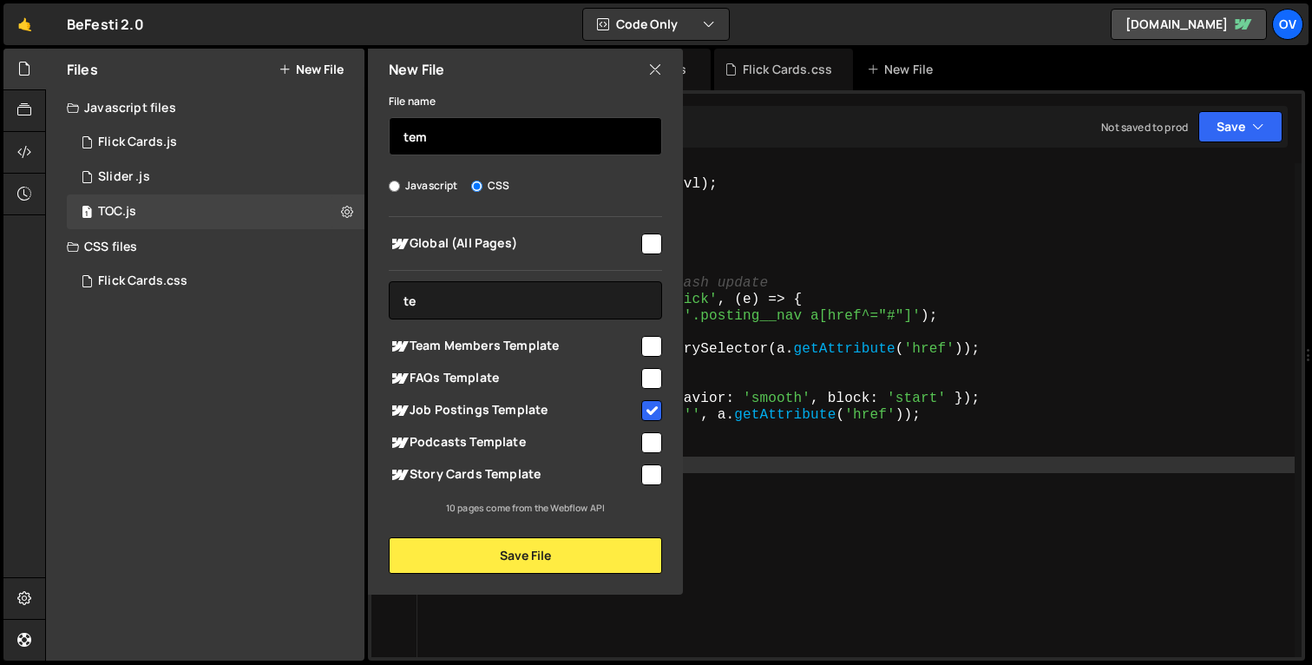
click at [437, 141] on input "tem" at bounding box center [525, 136] width 273 height 38
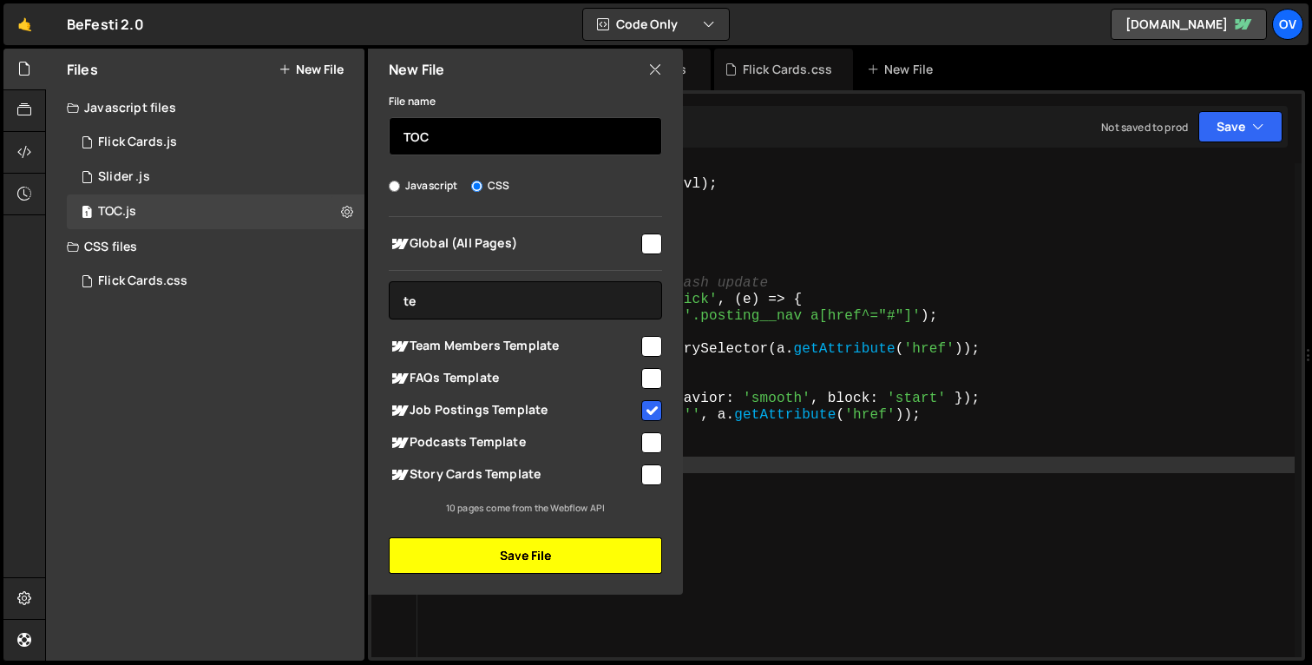
type input "TOC"
click at [516, 546] on button "Save File" at bounding box center [525, 555] width 273 height 36
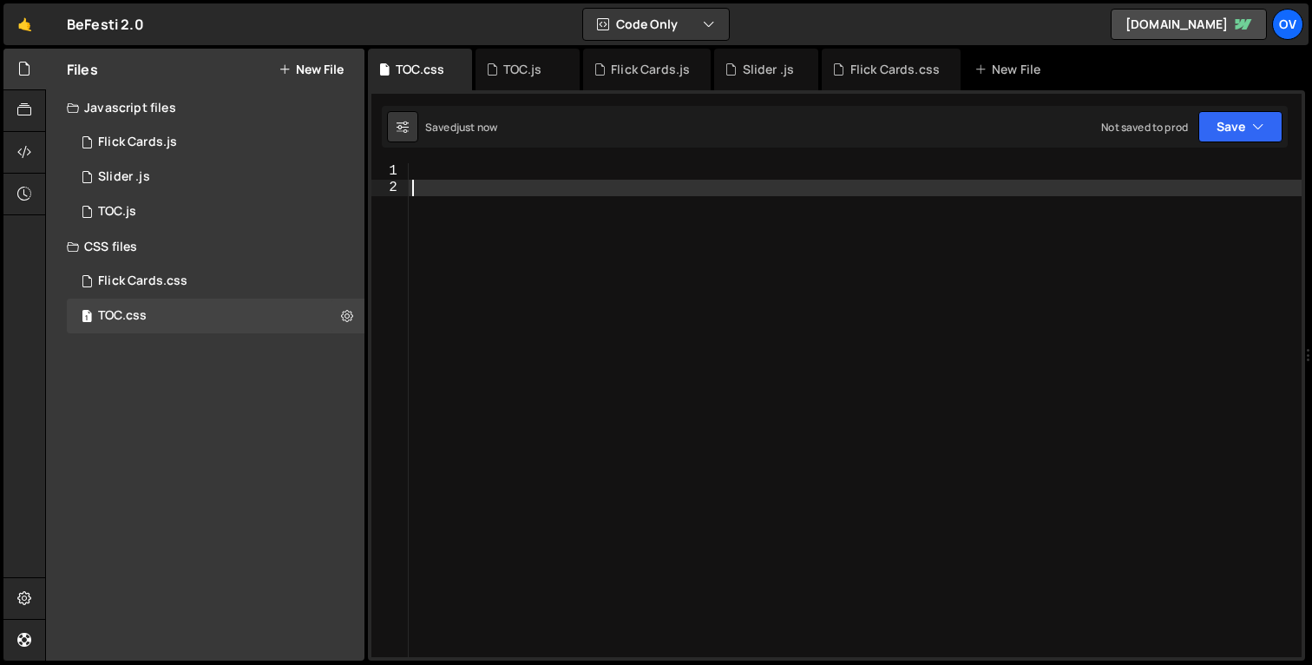
click at [562, 205] on div at bounding box center [855, 426] width 893 height 527
paste textarea "}"
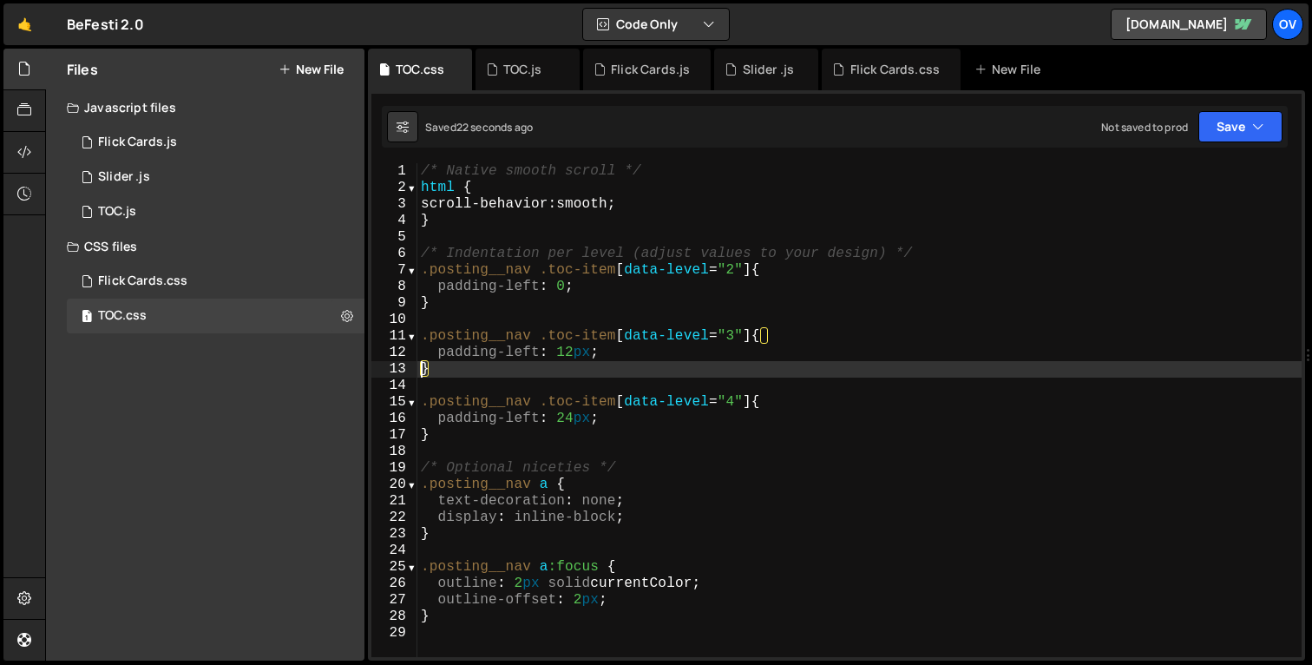
click at [804, 262] on div "/* Native smooth scroll */ html { scroll-behavior : smooth ; } /* Indentation p…" at bounding box center [860, 426] width 885 height 527
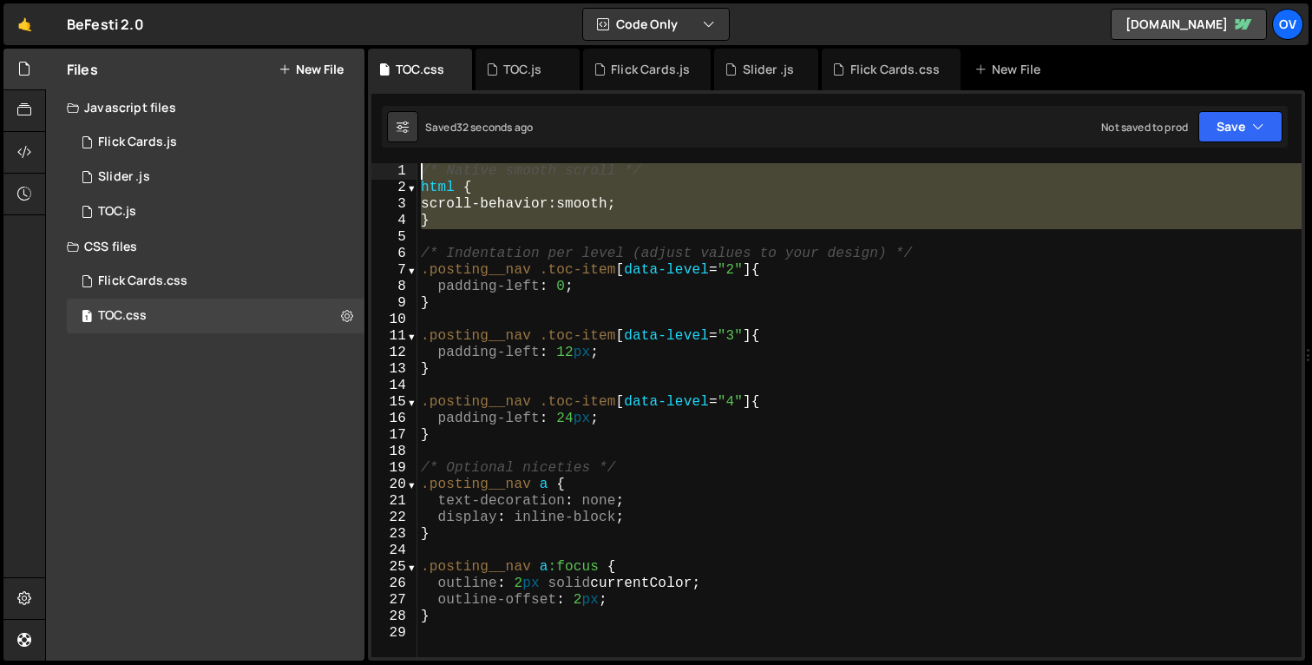
drag, startPoint x: 457, startPoint y: 222, endPoint x: 404, endPoint y: 162, distance: 79.9
click at [404, 162] on div "1 Type cmd + s to save your Javascript file. הההההההההההההההההההההההההההההההההה…" at bounding box center [836, 375] width 937 height 570
type textarea "/* Native smooth scroll */ html {"
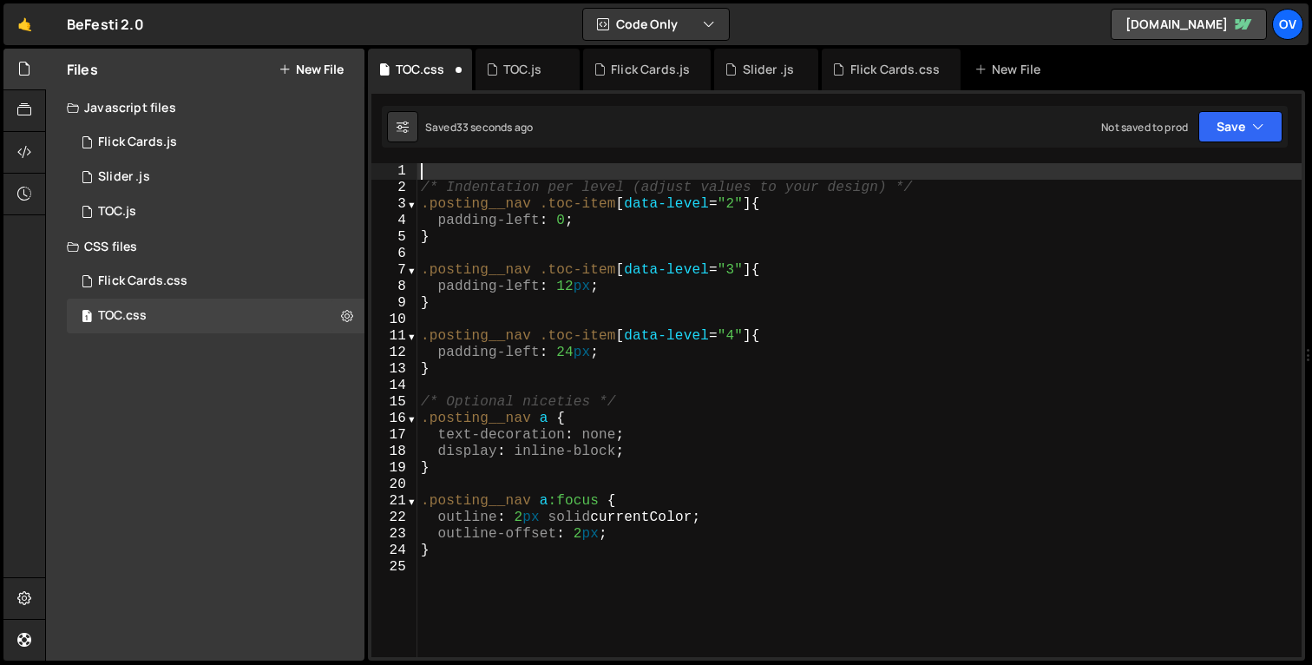
type textarea "/* Indentation per level (adjust values to your design) */"
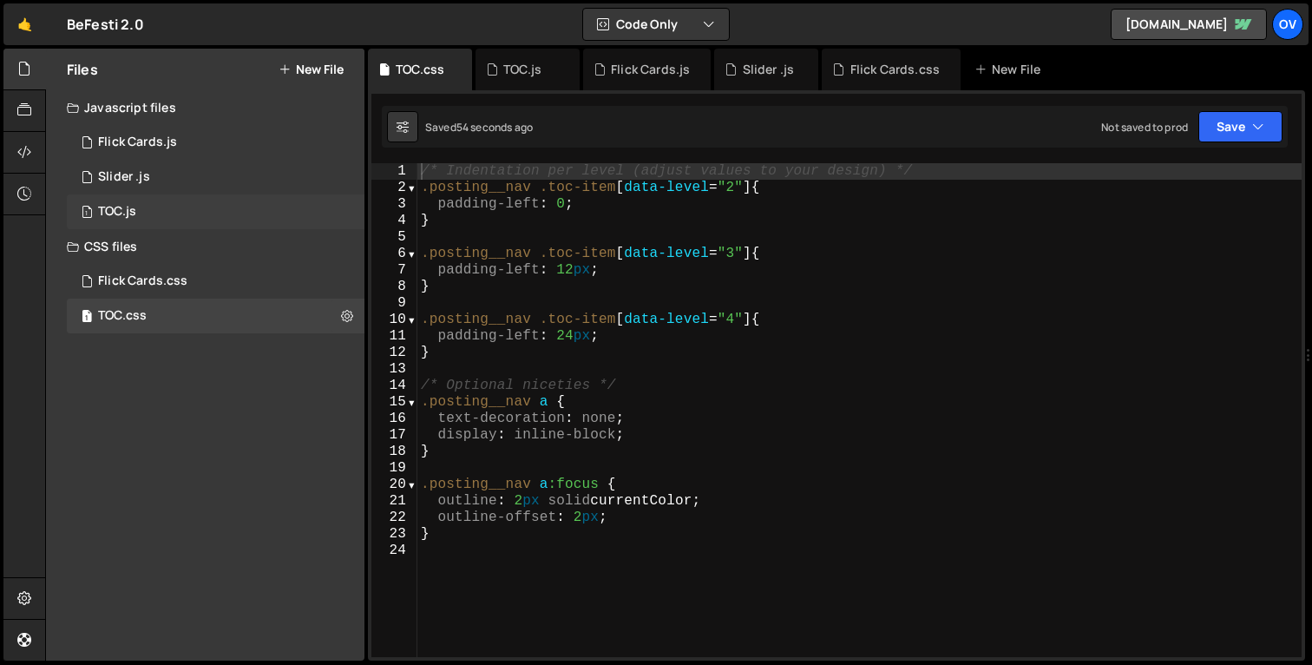
click at [182, 203] on div "1 TOC.js 0" at bounding box center [216, 211] width 298 height 35
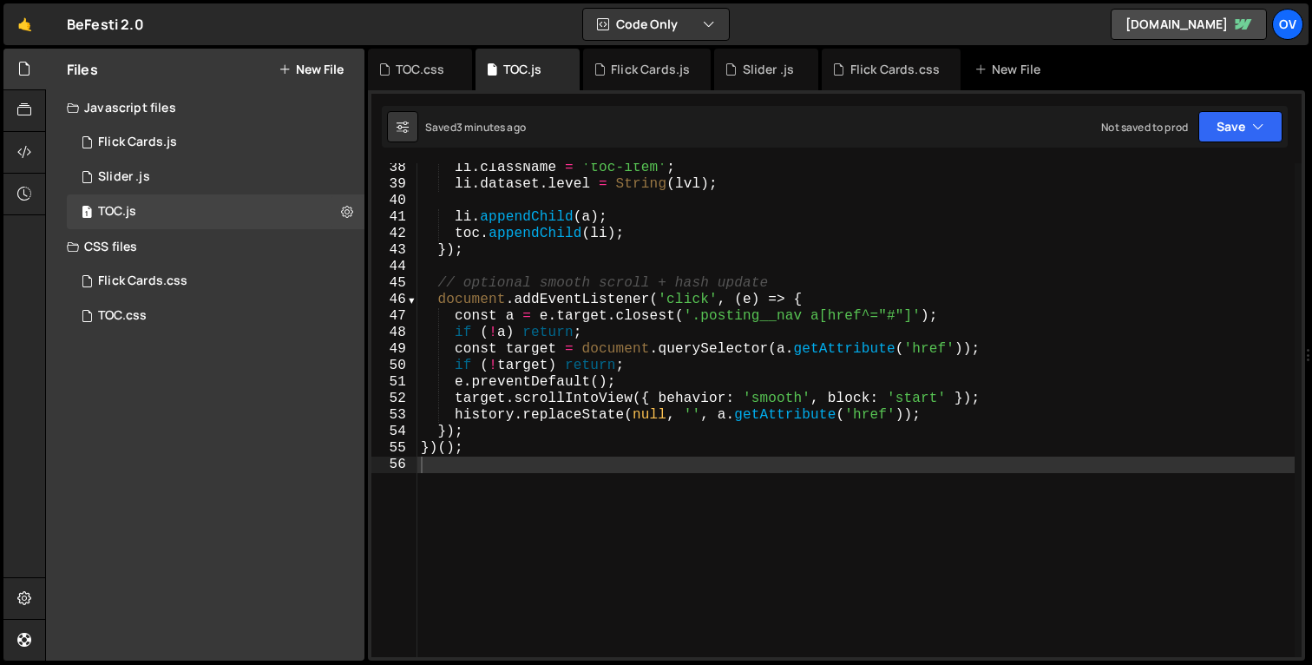
click at [642, 285] on div "li . className = 'toc-item' ; li . dataset . level = String ( lvl ) ; li . appe…" at bounding box center [857, 423] width 878 height 527
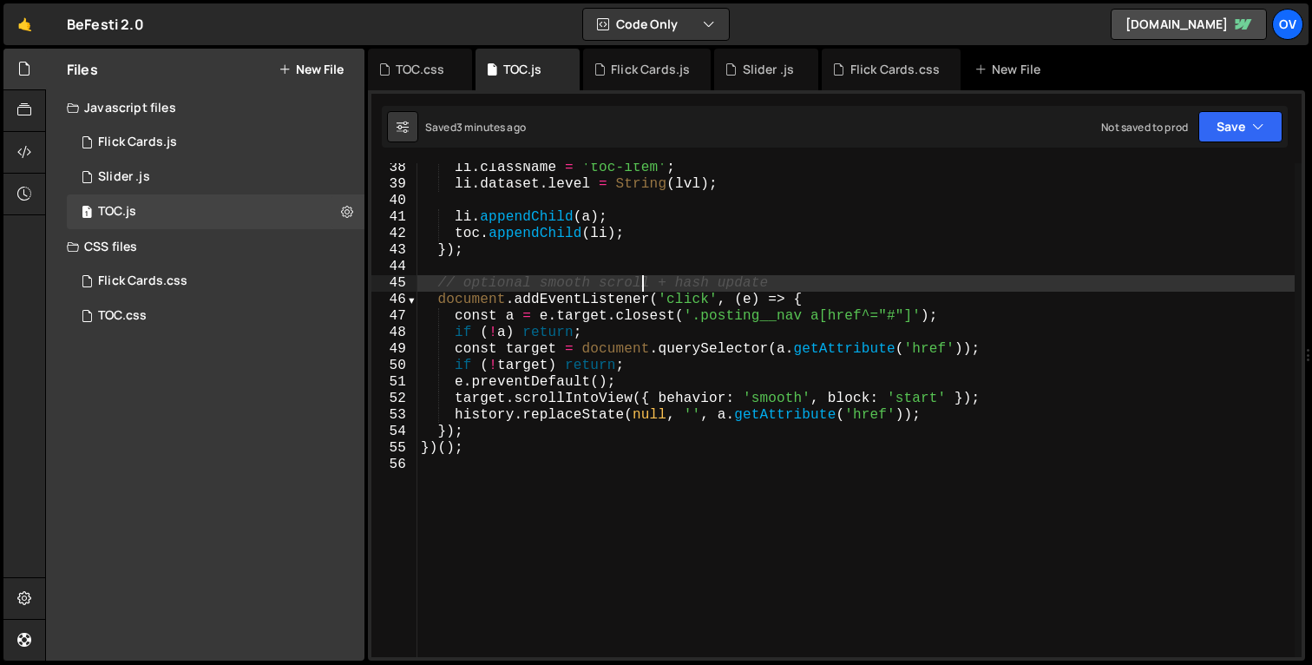
type textarea "})();"
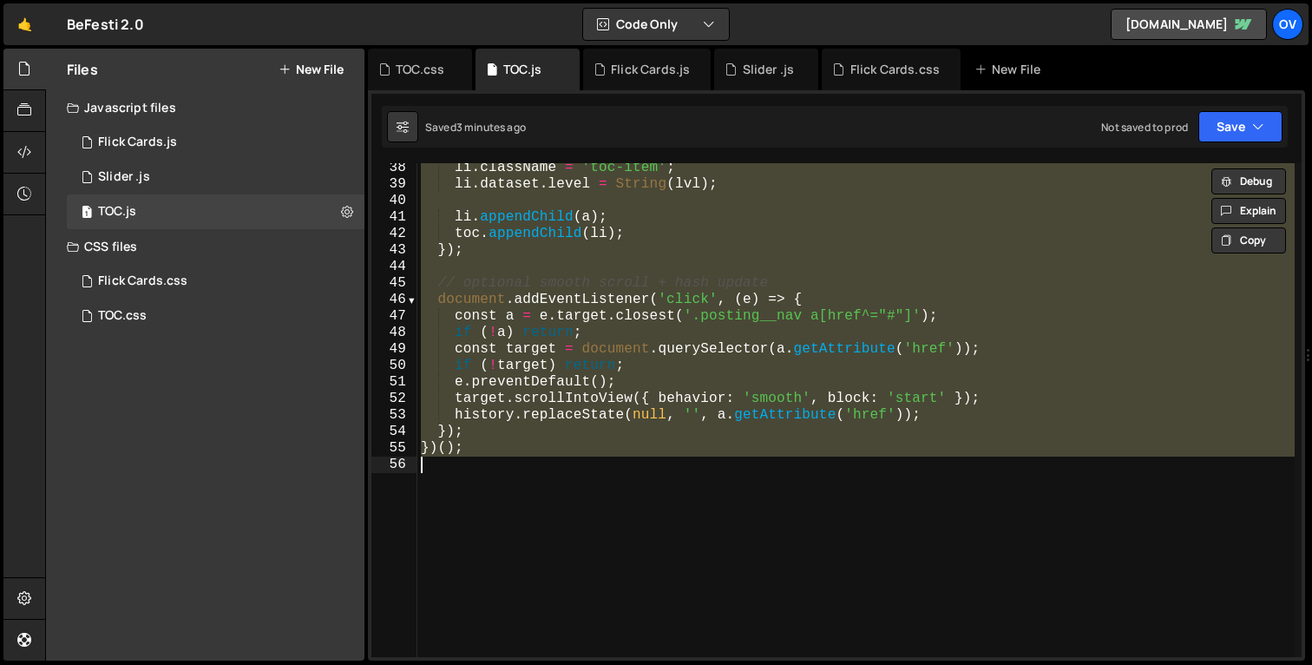
paste textarea
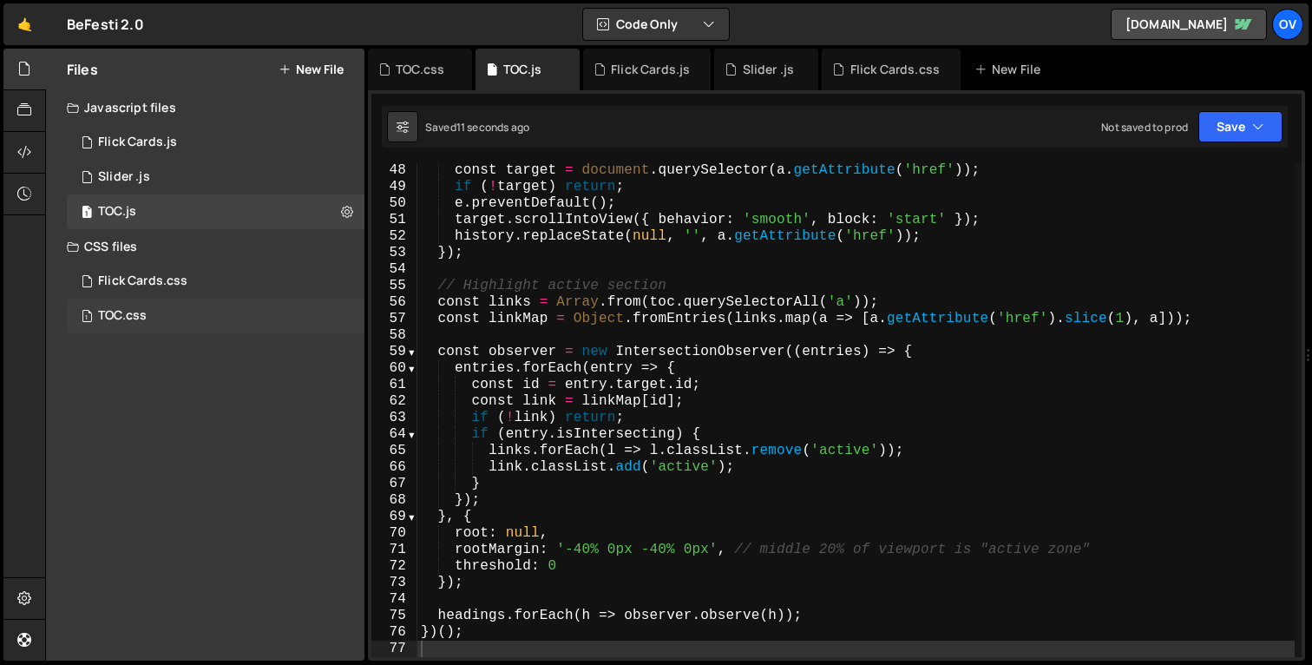
click at [227, 318] on div "1 TOC.css 0" at bounding box center [216, 316] width 298 height 35
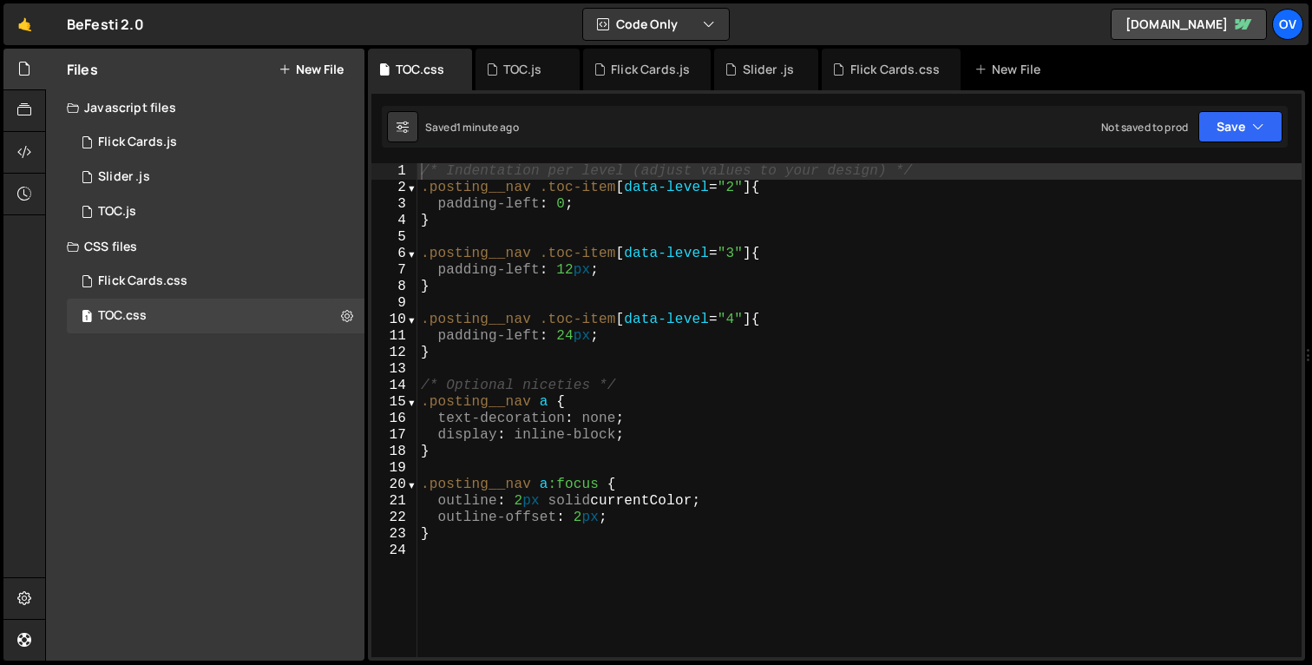
click at [526, 565] on div "/* Indentation per level (adjust values to your design) */ .posting__nav .toc-i…" at bounding box center [860, 426] width 885 height 527
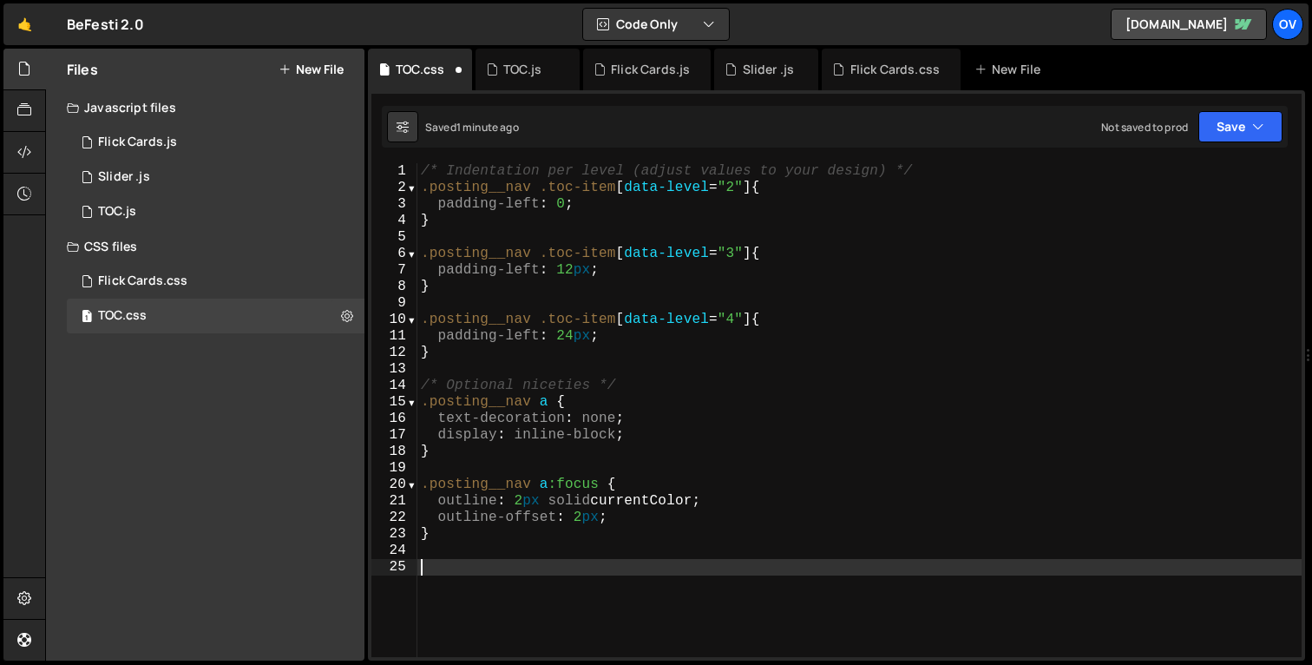
paste textarea "}"
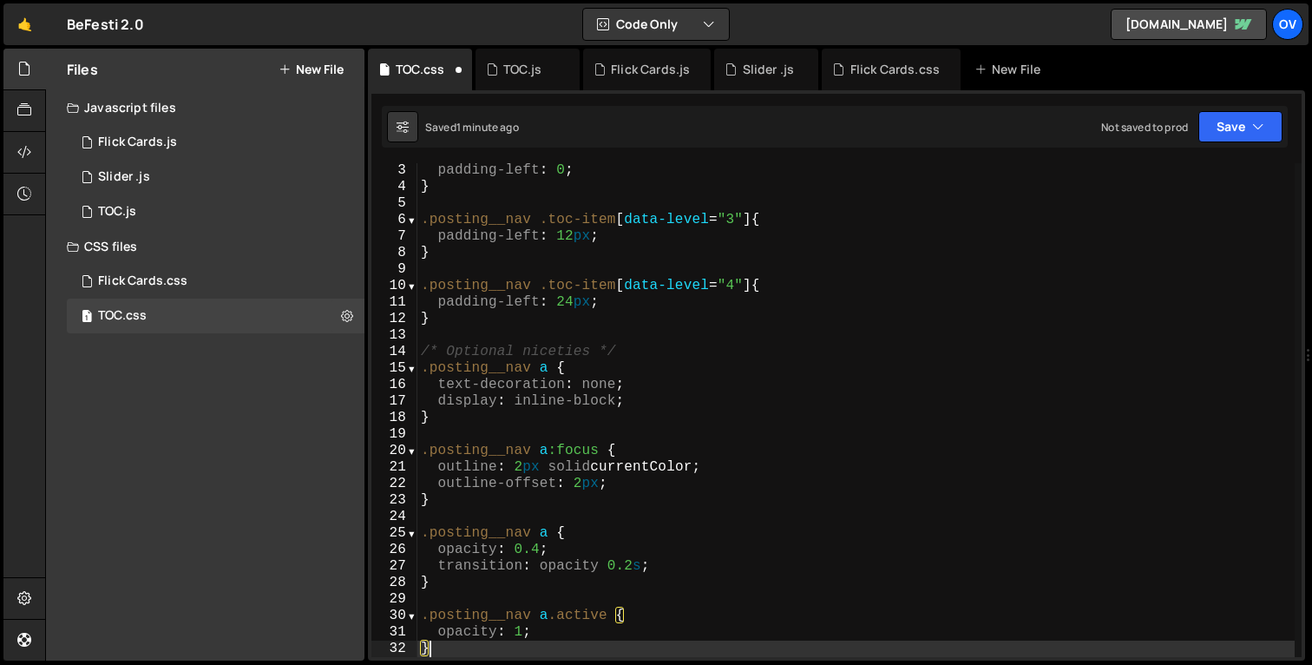
scroll to position [34, 0]
type textarea "}"
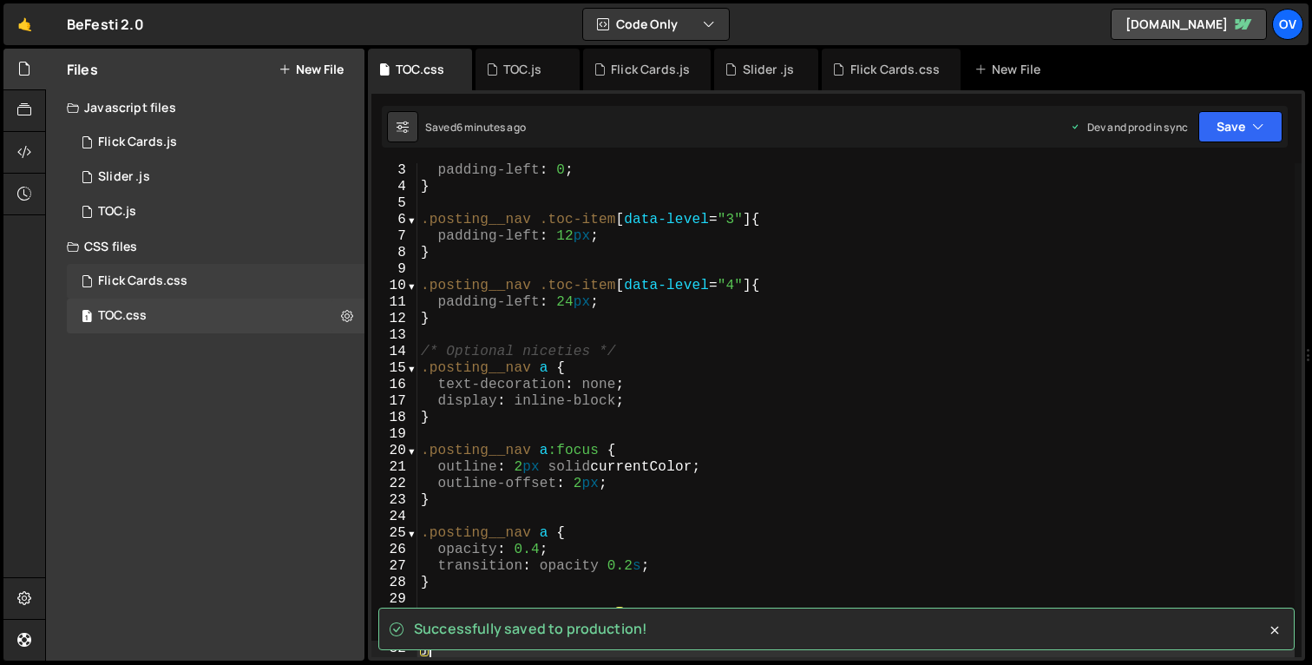
click at [192, 277] on div "Flick Cards.css 0" at bounding box center [216, 281] width 298 height 35
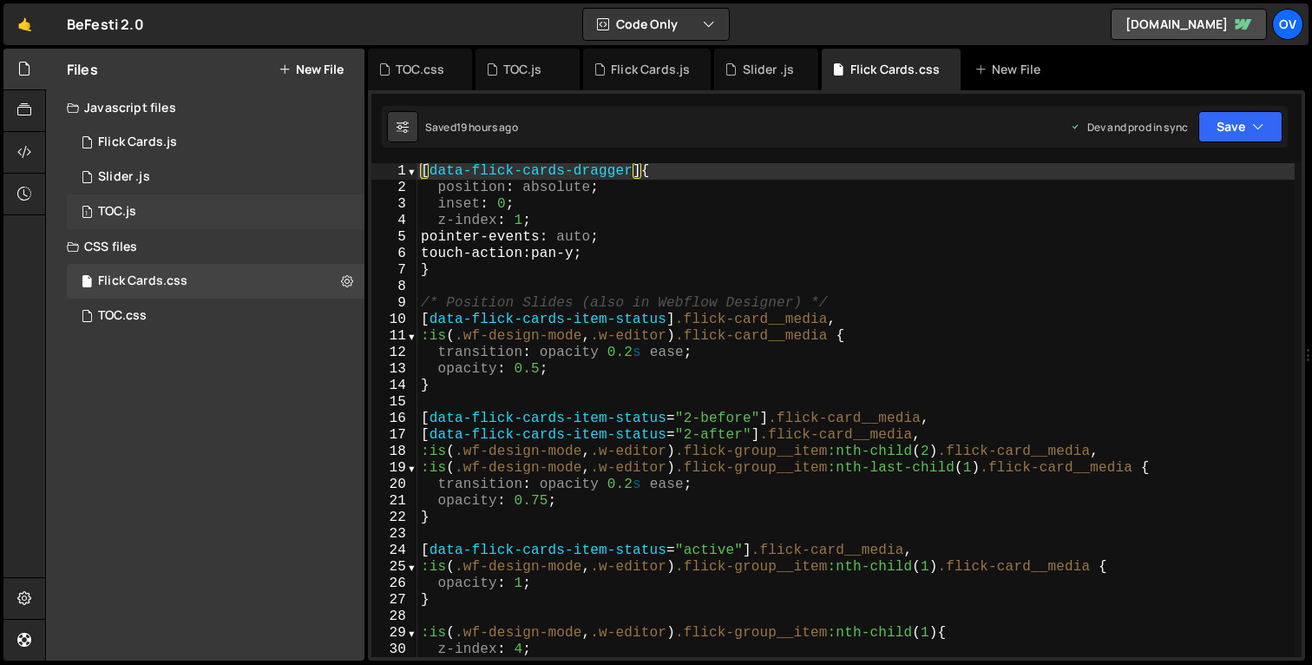
click at [158, 216] on div "1 TOC.js 0" at bounding box center [216, 211] width 298 height 35
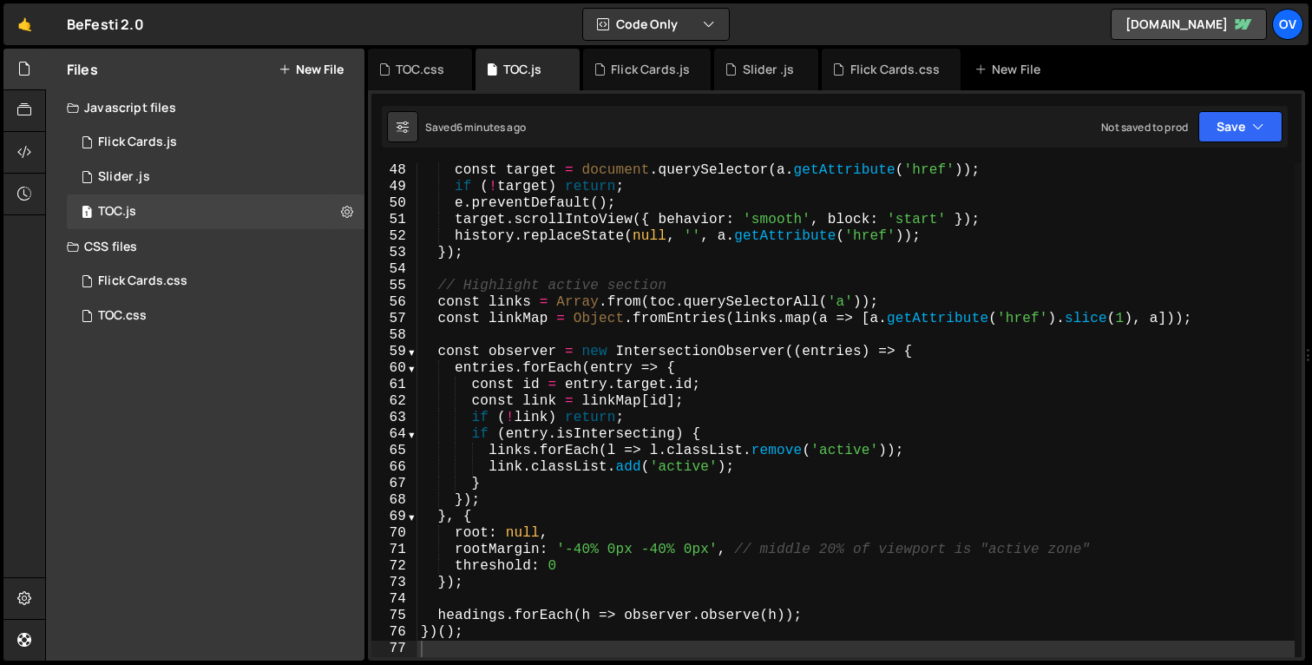
type textarea "// Highlight active section"
click at [620, 289] on div "const target = document . querySelector ( a . getAttribute ( 'href' )) ; if ( !…" at bounding box center [857, 425] width 878 height 527
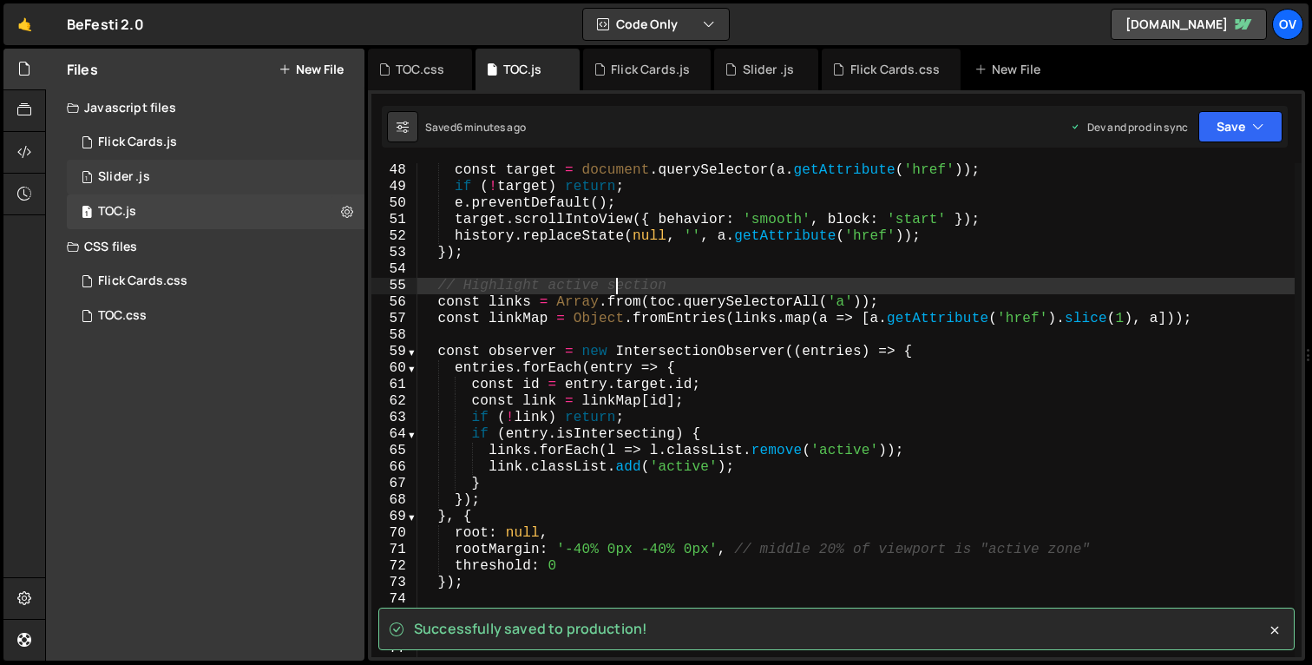
click at [180, 172] on div "1 Slider .js 0" at bounding box center [216, 177] width 298 height 35
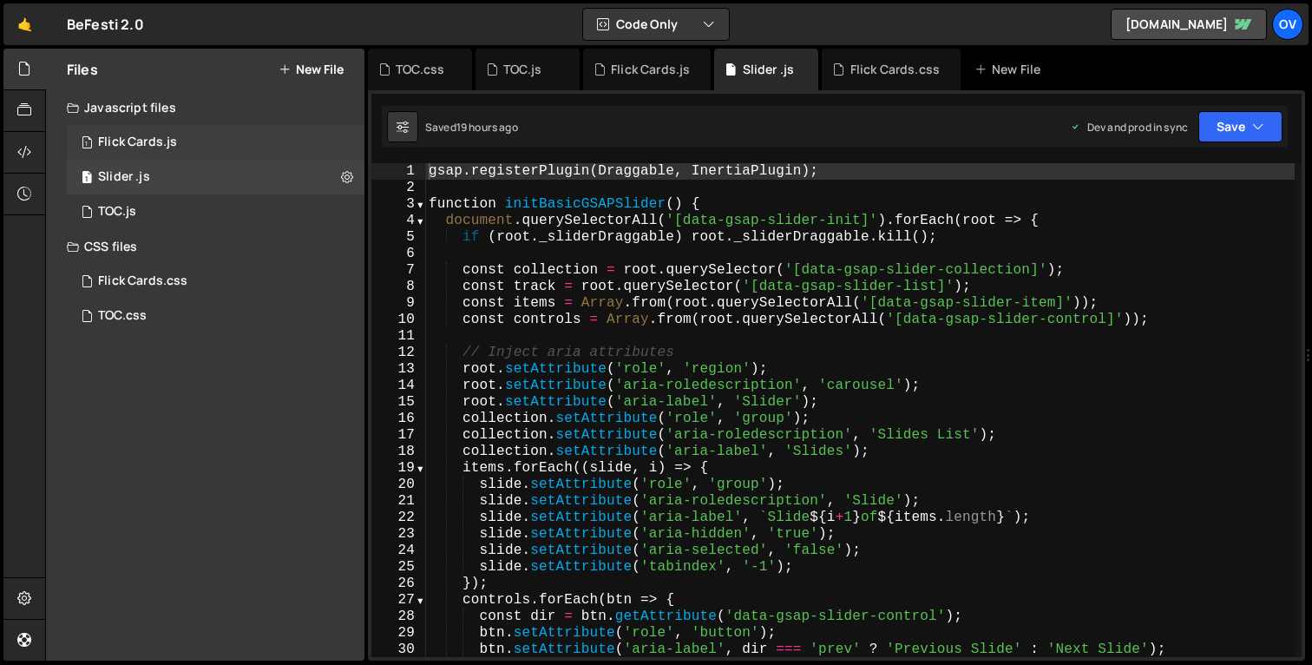
click at [184, 147] on div "1 Flick Cards.js 0" at bounding box center [216, 142] width 298 height 35
